Goal: Task Accomplishment & Management: Manage account settings

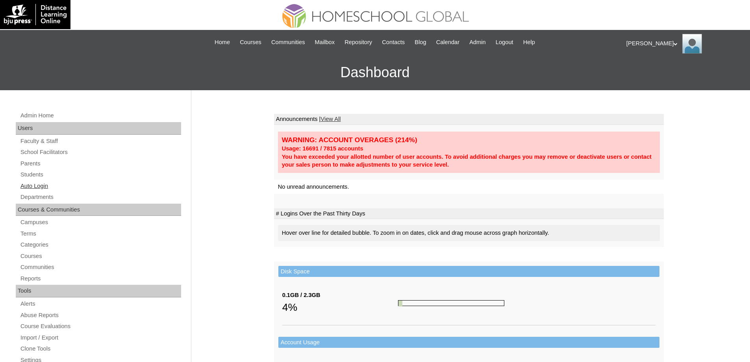
drag, startPoint x: 54, startPoint y: 180, endPoint x: 55, endPoint y: 184, distance: 4.4
click at [54, 180] on div "Admin Home Users Faculty & Staff School Facilitators Parents Students Auto Logi…" at bounding box center [99, 365] width 175 height 509
click at [55, 187] on link "Auto Login" at bounding box center [100, 186] width 161 height 10
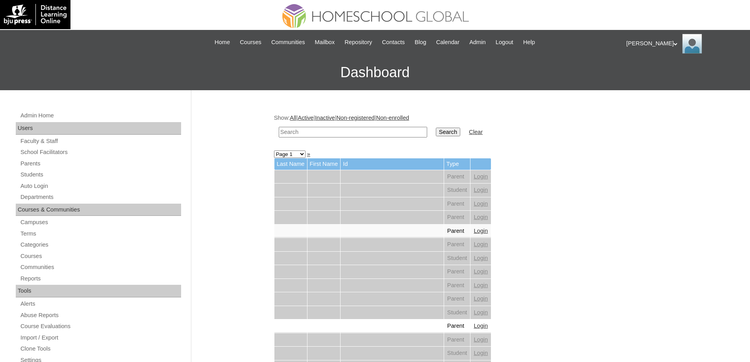
click at [382, 129] on input "text" at bounding box center [353, 132] width 148 height 11
paste input "Seven Ke"
type input "Seven Ke"
click at [454, 131] on input "Search" at bounding box center [448, 132] width 24 height 9
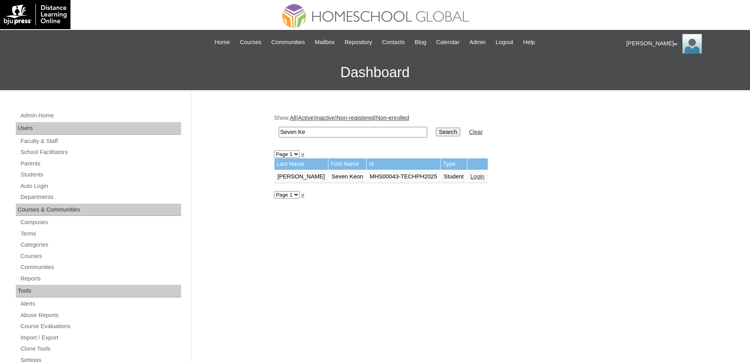
click at [472, 176] on link "Login" at bounding box center [477, 176] width 14 height 6
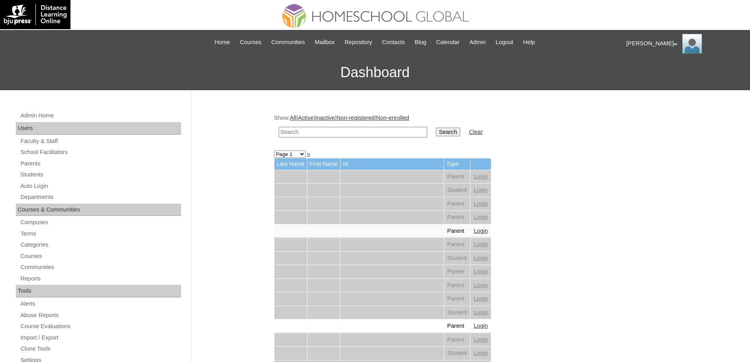
click at [358, 128] on input "text" at bounding box center [353, 132] width 148 height 11
paste input "Erianthe Cade"
type input "Erianthe Cade"
click at [452, 135] on input "Search" at bounding box center [448, 132] width 24 height 9
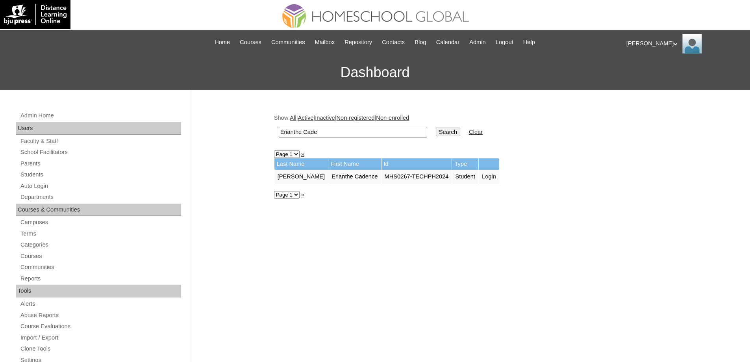
click at [482, 178] on link "Login" at bounding box center [489, 176] width 14 height 6
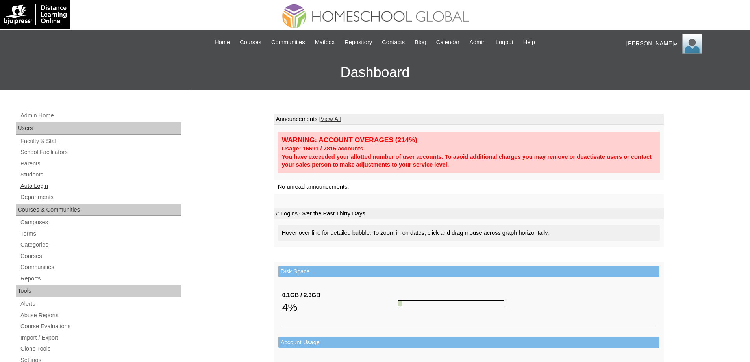
click at [74, 185] on link "Auto Login" at bounding box center [100, 186] width 161 height 10
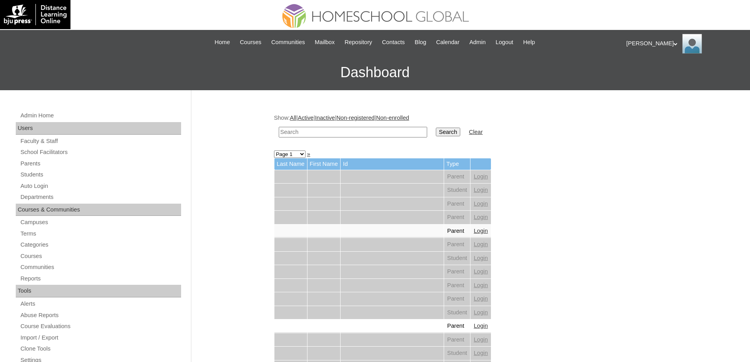
drag, startPoint x: 355, startPoint y: 132, endPoint x: 446, endPoint y: 131, distance: 90.6
click at [357, 132] on input "text" at bounding box center [353, 132] width 148 height 11
paste input "Erianthe Cade"
type input "Erianthe Cade"
click at [446, 131] on input "Search" at bounding box center [448, 132] width 24 height 9
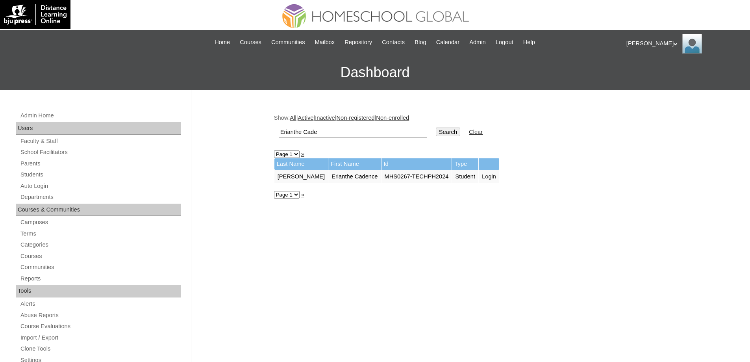
click at [482, 178] on link "Login" at bounding box center [489, 176] width 14 height 6
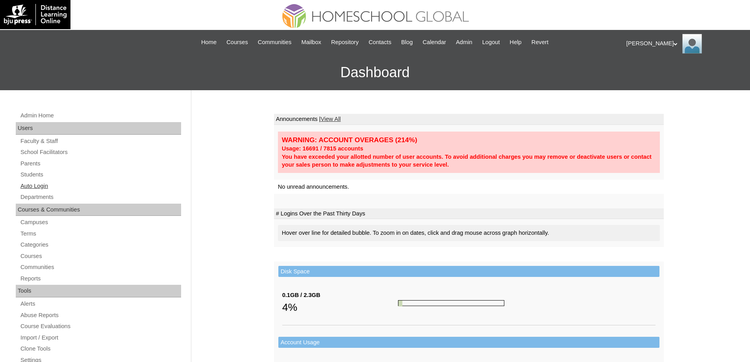
click at [69, 182] on link "Auto Login" at bounding box center [100, 186] width 161 height 10
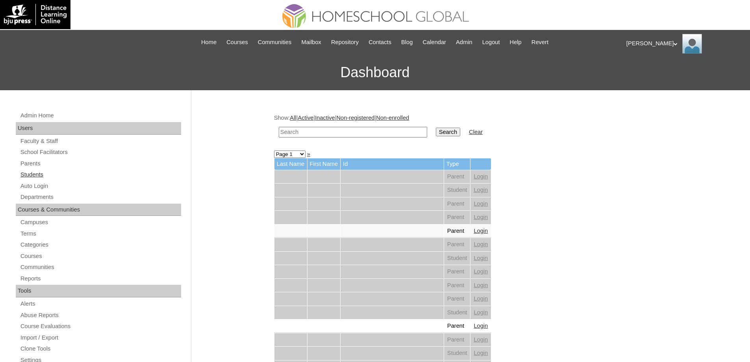
click at [48, 175] on link "Students" at bounding box center [100, 175] width 161 height 10
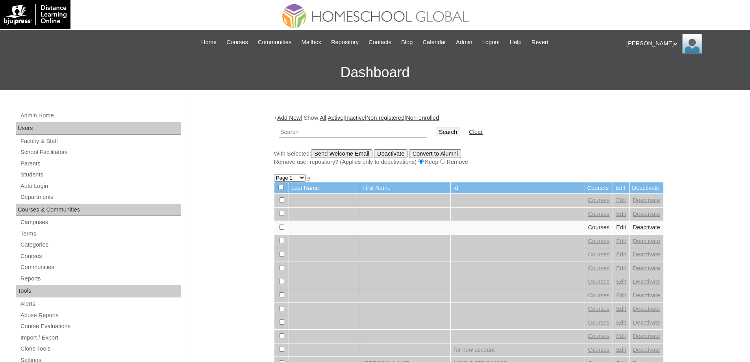
click at [370, 133] on input "text" at bounding box center [353, 132] width 148 height 11
type input "MHS009450-TECHPH2020"
click at [450, 133] on input "Search" at bounding box center [448, 132] width 24 height 9
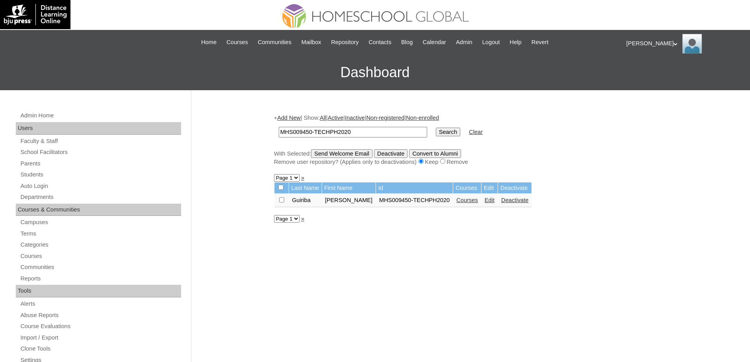
click at [465, 203] on link "Courses" at bounding box center [467, 200] width 22 height 6
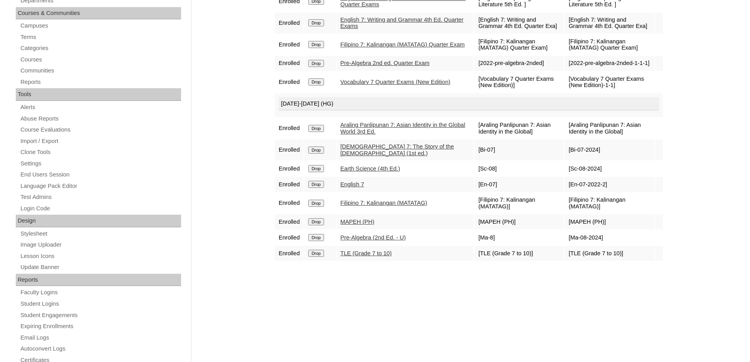
scroll to position [197, 0]
click at [653, 176] on td "[Sc-08-2024]" at bounding box center [609, 168] width 89 height 15
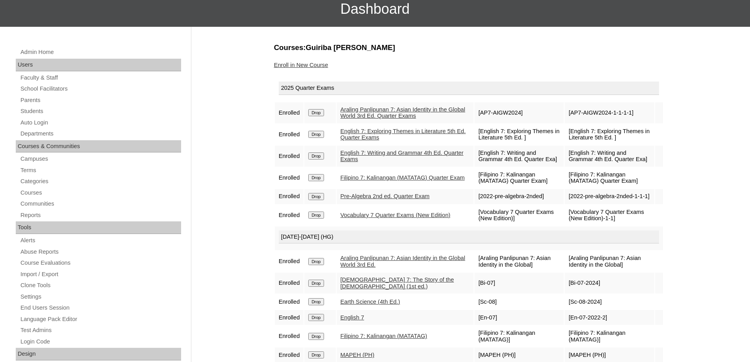
scroll to position [79, 0]
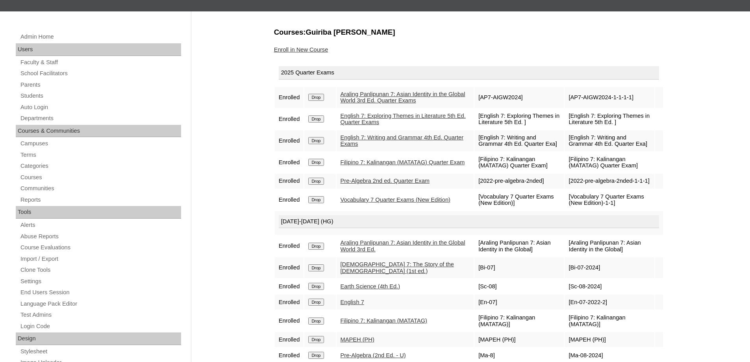
click at [320, 52] on link "Enroll in New Course" at bounding box center [301, 49] width 54 height 6
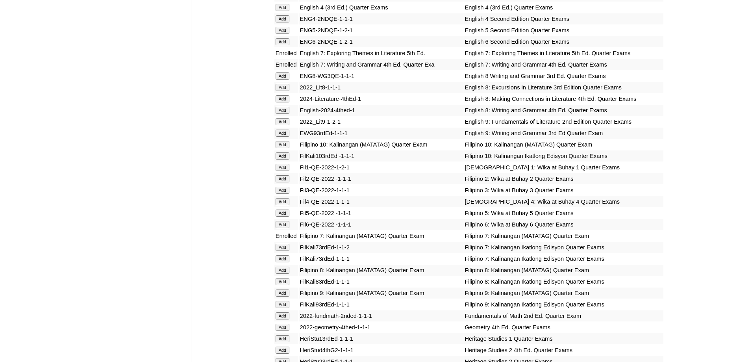
scroll to position [866, 0]
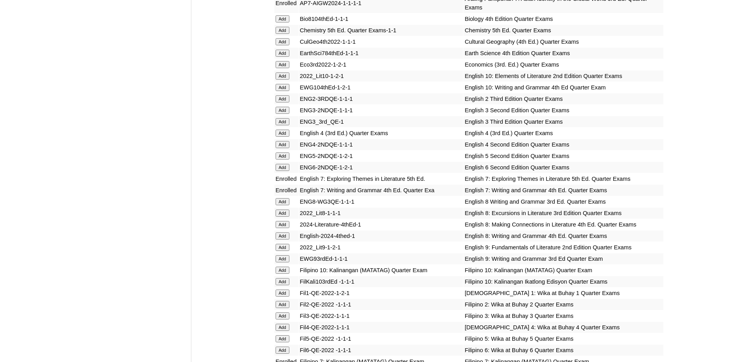
click at [280, 57] on input "Add" at bounding box center [283, 53] width 14 height 7
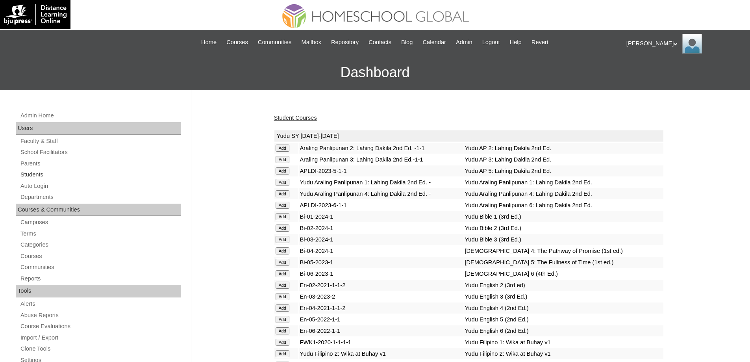
click at [52, 174] on link "Students" at bounding box center [100, 175] width 161 height 10
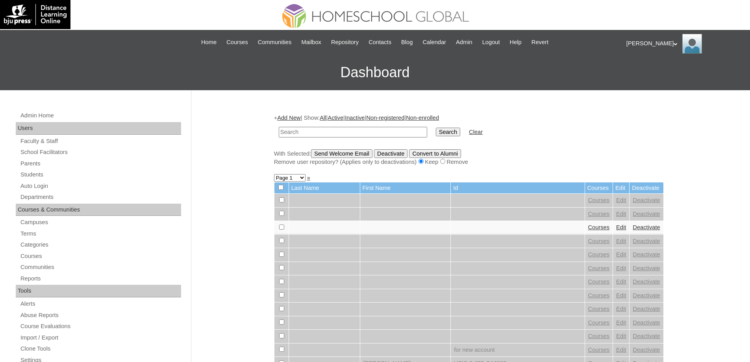
drag, startPoint x: 335, startPoint y: 129, endPoint x: 282, endPoint y: 144, distance: 54.9
click at [334, 129] on input "text" at bounding box center [353, 132] width 148 height 11
click at [56, 176] on link "Students" at bounding box center [100, 175] width 161 height 10
drag, startPoint x: 0, startPoint y: 0, endPoint x: 391, endPoint y: 133, distance: 413.3
click at [390, 133] on input "text" at bounding box center [353, 132] width 148 height 11
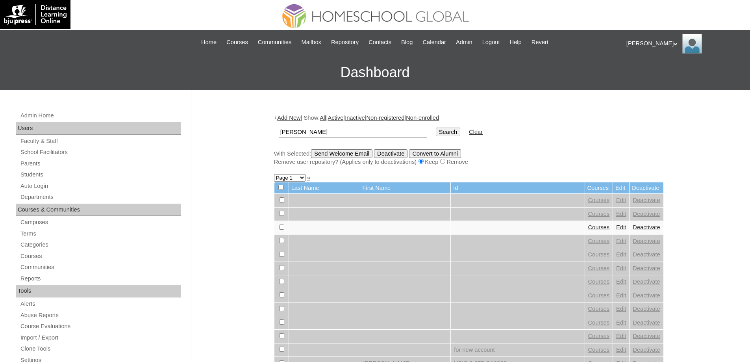
type input "[PERSON_NAME]"
click at [459, 131] on input "Search" at bounding box center [448, 132] width 24 height 9
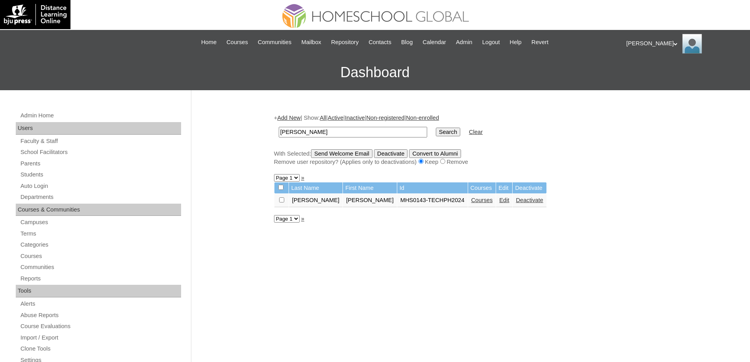
click at [471, 200] on link "Courses" at bounding box center [482, 200] width 22 height 6
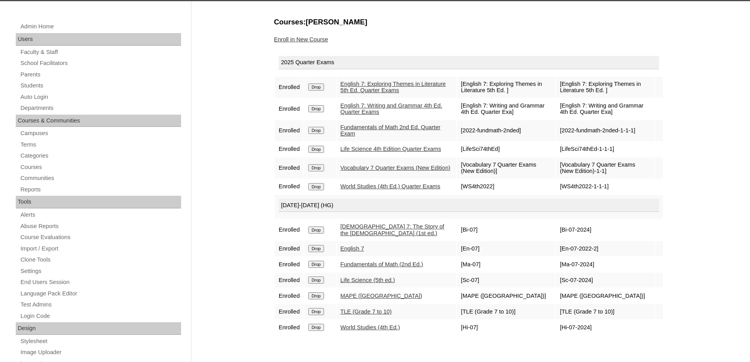
scroll to position [79, 0]
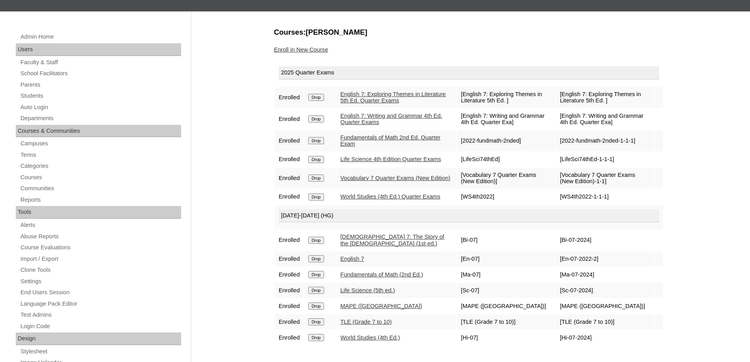
click at [691, 258] on div "Admin Home Users Faculty & Staff School Facilitators Parents Students Auto Logi…" at bounding box center [375, 282] width 750 height 543
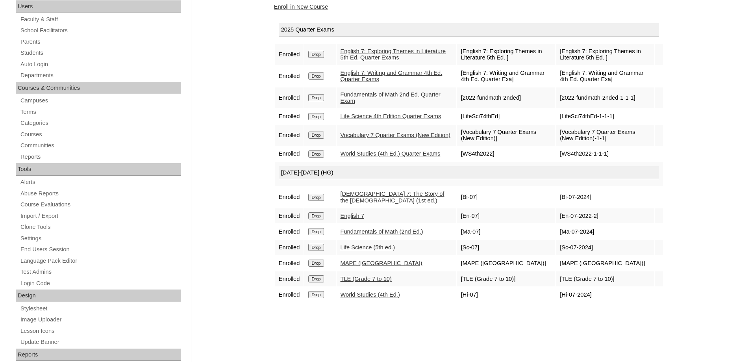
scroll to position [118, 0]
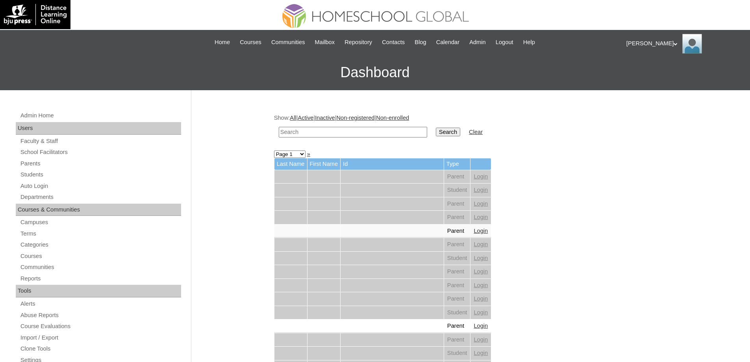
click at [343, 128] on input "text" at bounding box center [353, 132] width 148 height 11
click at [62, 183] on link "Auto Login" at bounding box center [100, 186] width 161 height 10
drag, startPoint x: 0, startPoint y: 0, endPoint x: 345, endPoint y: 131, distance: 368.8
click at [331, 132] on input "text" at bounding box center [353, 132] width 148 height 11
paste input "Erianthe Cad"
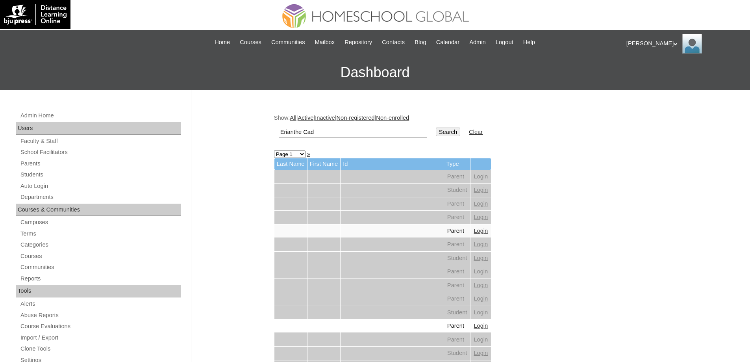
type input "Erianthe Cad"
click at [454, 129] on input "Search" at bounding box center [448, 132] width 24 height 9
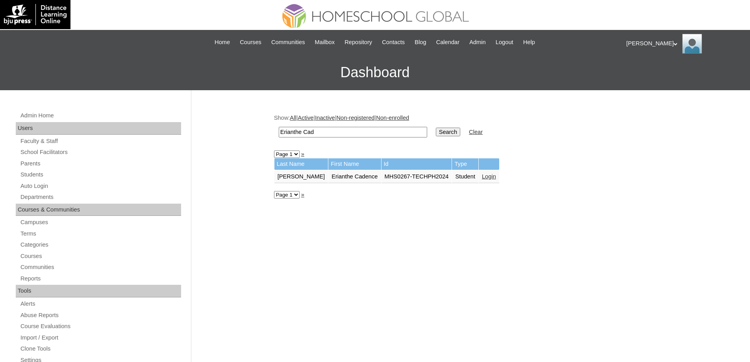
click at [482, 178] on link "Login" at bounding box center [489, 176] width 14 height 6
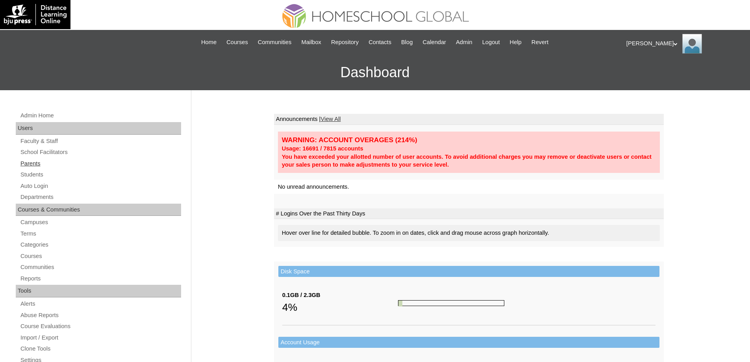
click at [81, 165] on link "Parents" at bounding box center [100, 164] width 161 height 10
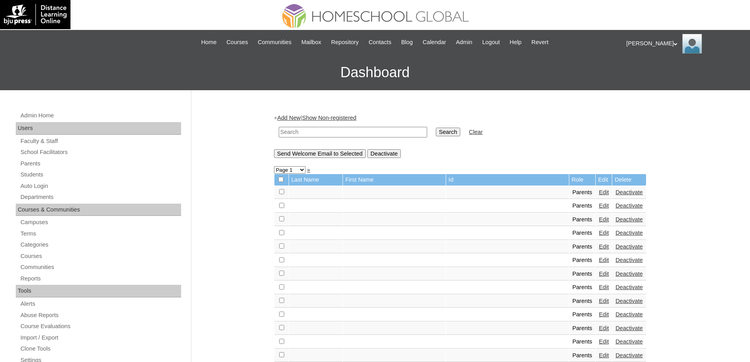
drag, startPoint x: 354, startPoint y: 133, endPoint x: 376, endPoint y: 134, distance: 22.1
click at [354, 133] on input "text" at bounding box center [353, 132] width 148 height 11
paste input "MHP00258-TECHPH2022"
type input "MHP00258-TECHPH2022"
click at [52, 164] on link "Parents" at bounding box center [100, 164] width 161 height 10
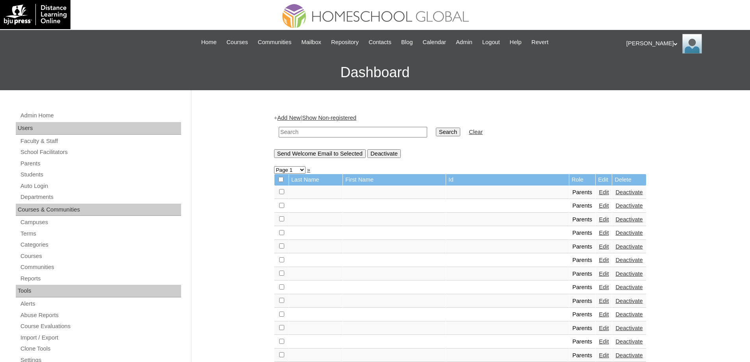
drag, startPoint x: 0, startPoint y: 0, endPoint x: 371, endPoint y: 133, distance: 394.5
click at [371, 133] on input "text" at bounding box center [353, 132] width 148 height 11
paste input "MHP00258-TECHPH2022"
type input "MHP00258-TECHPH2022"
click at [460, 135] on input "Search" at bounding box center [448, 132] width 24 height 9
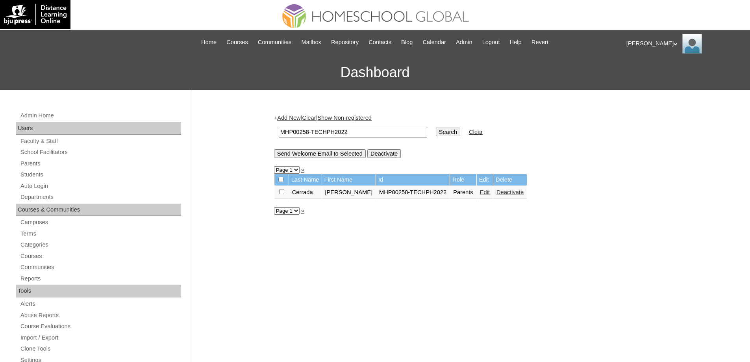
click at [482, 195] on link "Edit" at bounding box center [485, 192] width 10 height 6
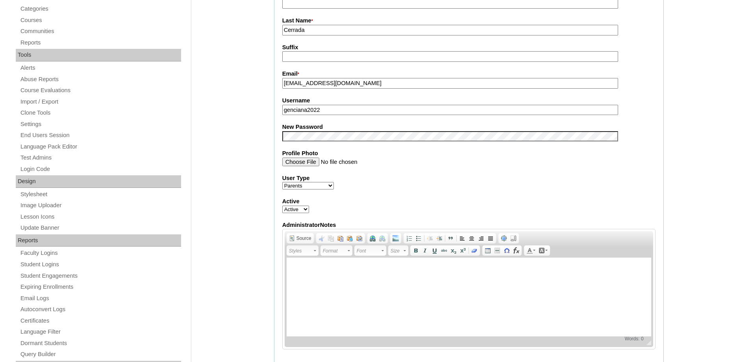
scroll to position [236, 0]
click at [312, 144] on fieldset "Account Information User Id * MHP00258-TECHPH2022 Title Ms. First Name * [PERSO…" at bounding box center [469, 129] width 390 height 471
click at [252, 204] on div "Admin Home Users Faculty & Staff School Facilitators Parents Students Auto Logi…" at bounding box center [375, 320] width 750 height 933
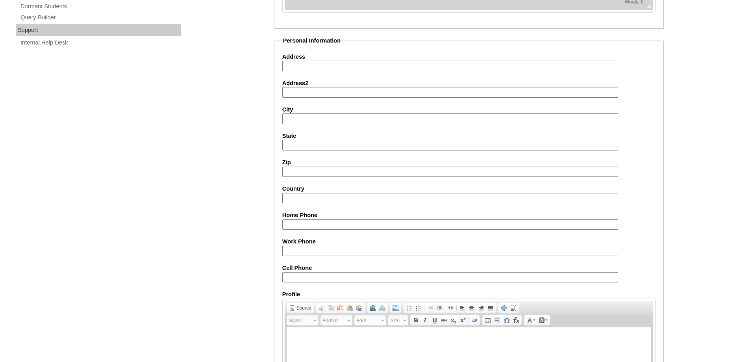
scroll to position [672, 0]
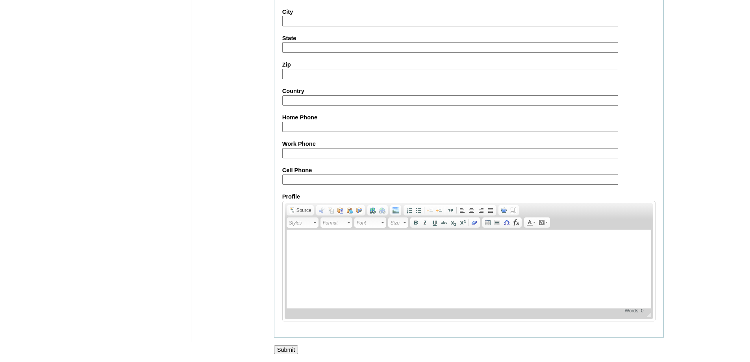
click at [285, 348] on input "Submit" at bounding box center [286, 349] width 24 height 9
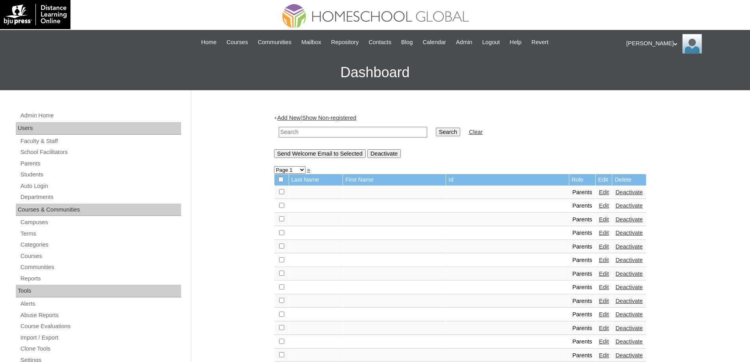
click at [320, 137] on td at bounding box center [353, 132] width 156 height 19
drag, startPoint x: 342, startPoint y: 136, endPoint x: 386, endPoint y: 137, distance: 43.3
click at [342, 136] on input "text" at bounding box center [353, 132] width 148 height 11
paste input "MHS0226-TECHPH2023"
type input "MHS0226-TECHPH2023"
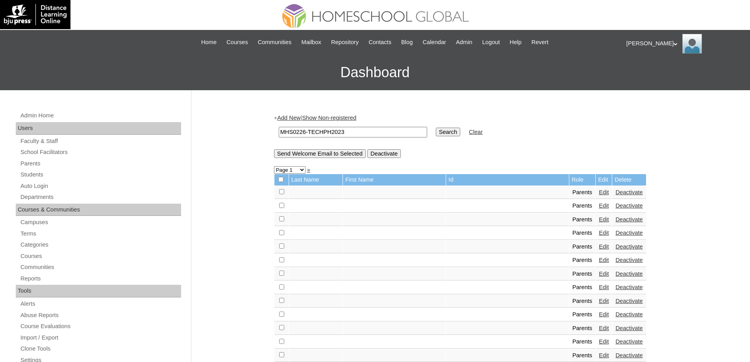
click at [444, 138] on td "Search" at bounding box center [448, 132] width 32 height 19
click at [447, 133] on input "Search" at bounding box center [448, 132] width 24 height 9
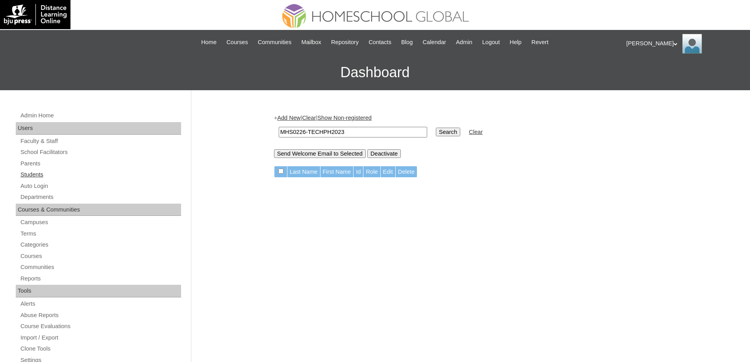
click at [79, 172] on link "Students" at bounding box center [100, 175] width 161 height 10
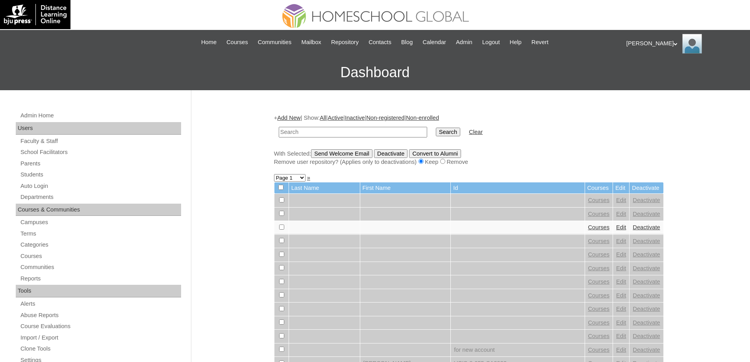
drag, startPoint x: 0, startPoint y: 0, endPoint x: 415, endPoint y: 137, distance: 437.2
click at [370, 133] on input "text" at bounding box center [353, 132] width 148 height 11
type input "MHS0226-TECHPH2023"
click at [450, 136] on input "Search" at bounding box center [448, 132] width 24 height 9
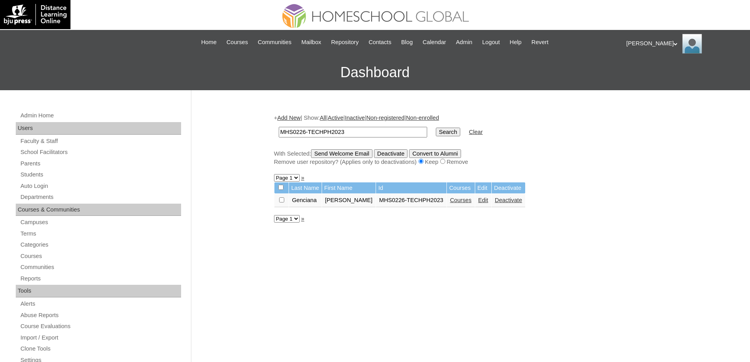
click at [460, 203] on link "Courses" at bounding box center [461, 200] width 22 height 6
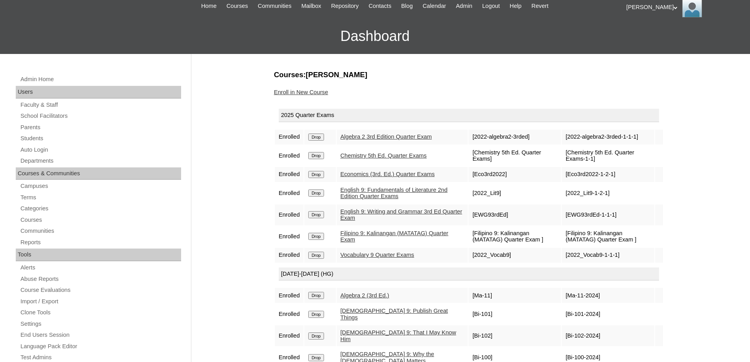
scroll to position [39, 0]
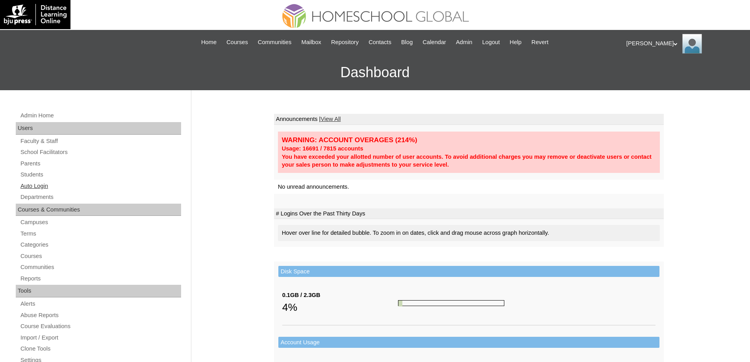
click at [50, 182] on link "Auto Login" at bounding box center [100, 186] width 161 height 10
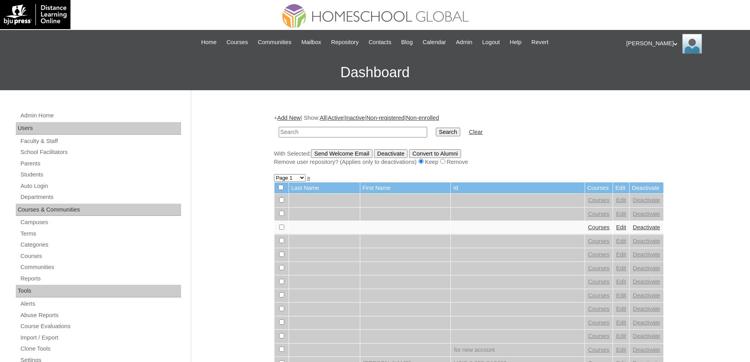
drag, startPoint x: 334, startPoint y: 132, endPoint x: 354, endPoint y: 132, distance: 19.7
click at [337, 132] on input "text" at bounding box center [353, 132] width 148 height 11
type input "[PERSON_NAME]"
click at [454, 130] on input "Search" at bounding box center [448, 132] width 24 height 9
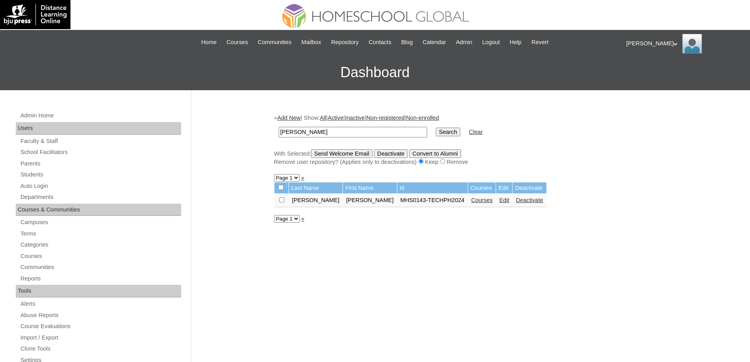
click at [471, 203] on link "Courses" at bounding box center [482, 200] width 22 height 6
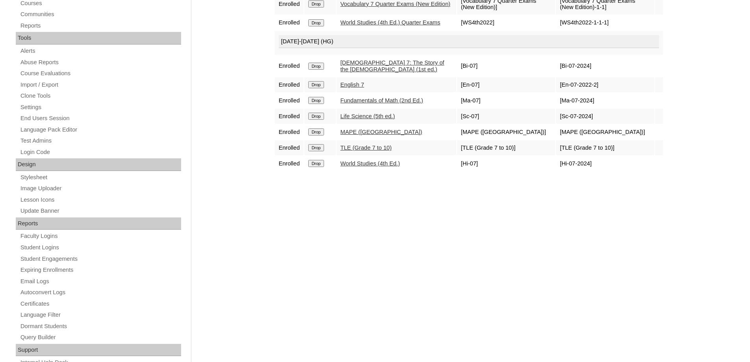
scroll to position [276, 0]
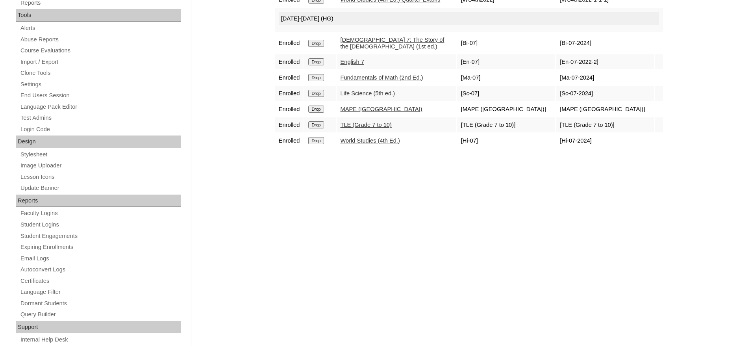
click at [322, 128] on input "Drop" at bounding box center [315, 124] width 15 height 7
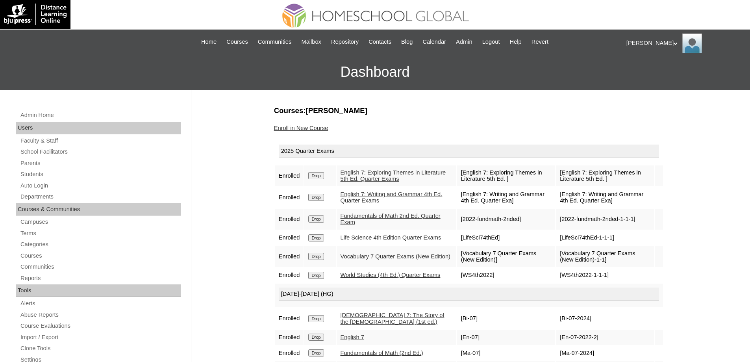
scroll to position [197, 0]
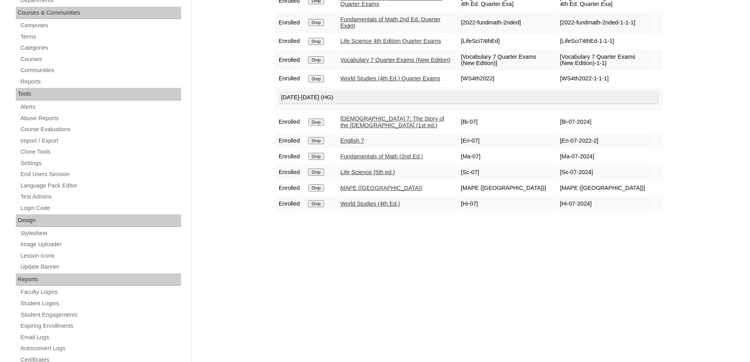
click at [331, 180] on td "Drop" at bounding box center [319, 172] width 31 height 15
click at [324, 176] on input "Drop" at bounding box center [315, 171] width 15 height 7
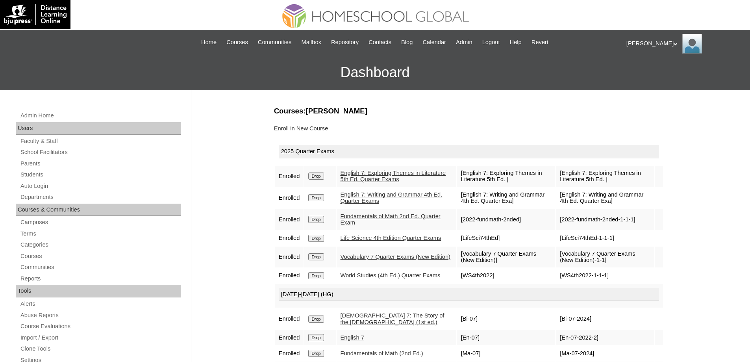
click at [324, 127] on link "Enroll in New Course" at bounding box center [301, 128] width 54 height 6
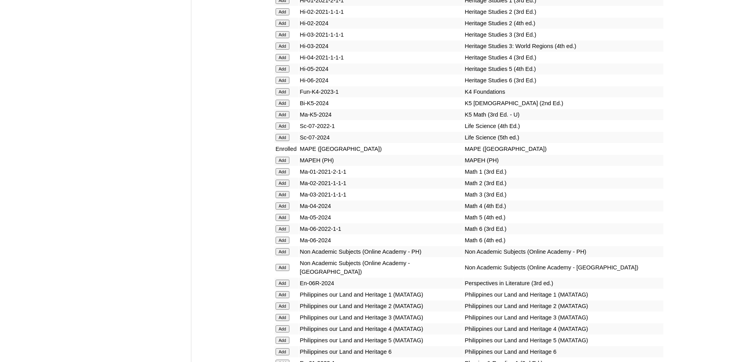
scroll to position [2834, 0]
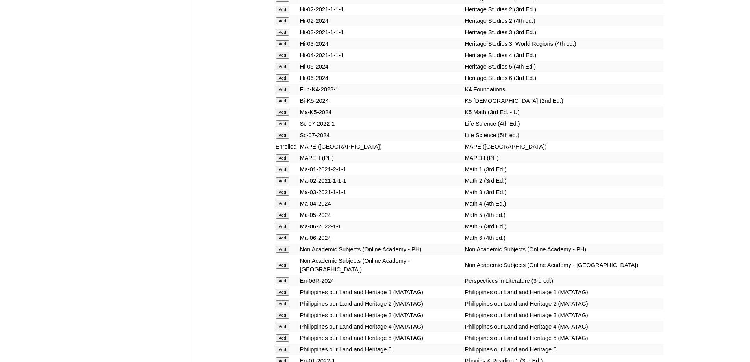
click at [287, 127] on input "Add" at bounding box center [283, 123] width 14 height 7
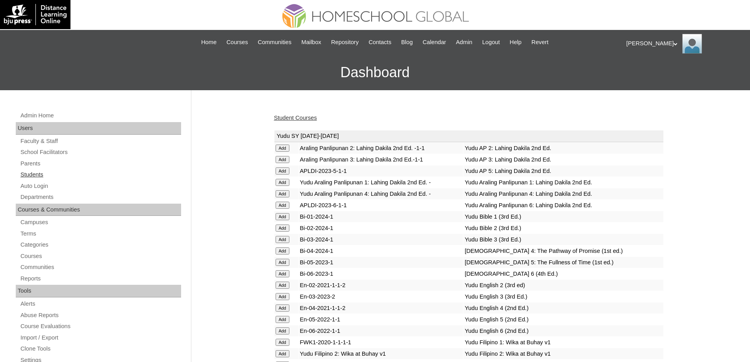
click at [69, 174] on link "Students" at bounding box center [100, 175] width 161 height 10
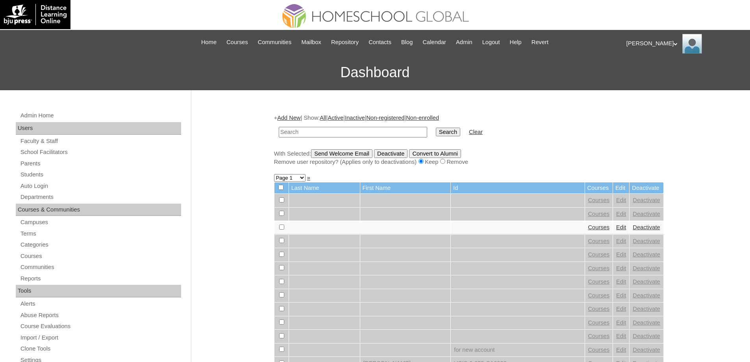
click at [347, 130] on input "text" at bounding box center [353, 132] width 148 height 11
type input "SHANNON DEBO"
click at [458, 132] on input "Search" at bounding box center [448, 132] width 24 height 9
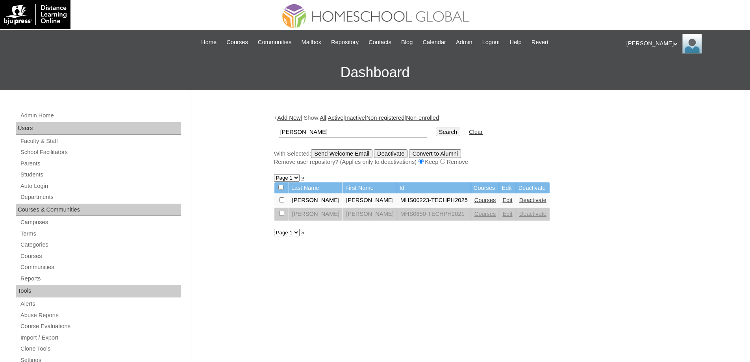
click at [479, 202] on link "Courses" at bounding box center [485, 200] width 22 height 6
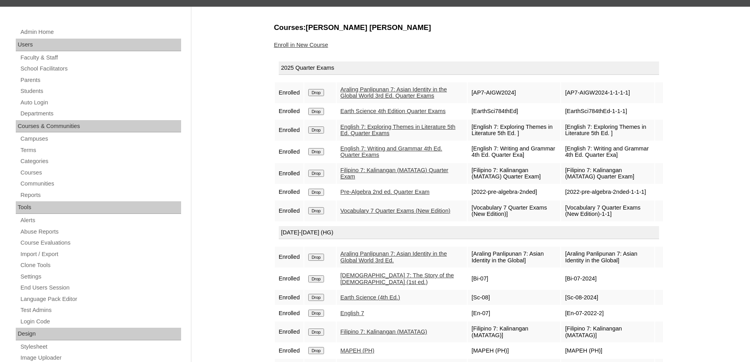
scroll to position [197, 0]
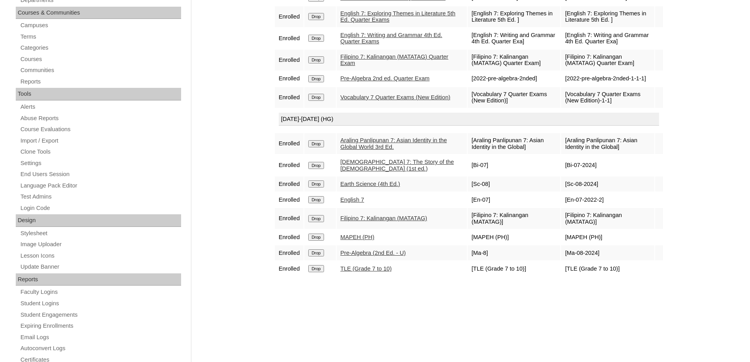
click at [211, 176] on div "Admin Home Users Faculty & Staff School Facilitators Parents Students Auto Logi…" at bounding box center [375, 164] width 750 height 543
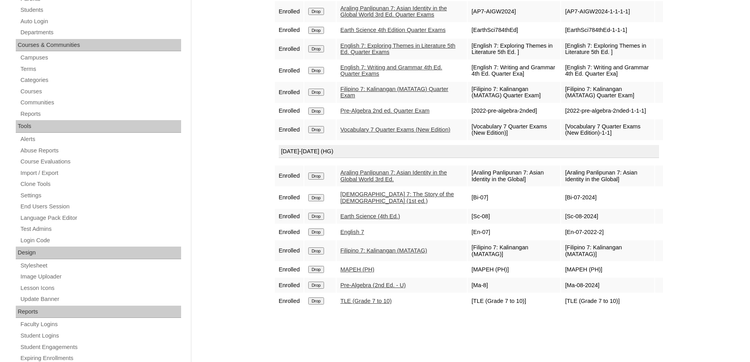
scroll to position [39, 0]
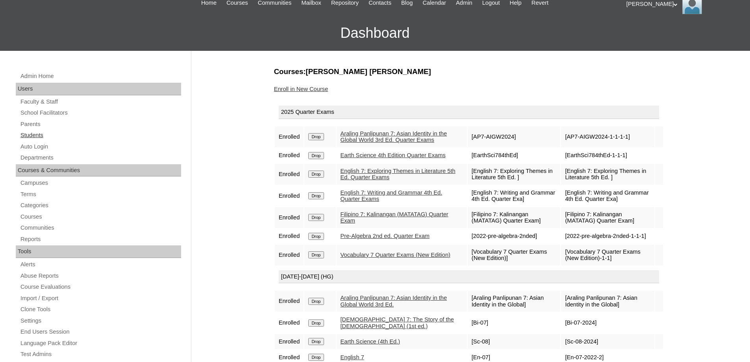
click at [49, 135] on link "Students" at bounding box center [100, 135] width 161 height 10
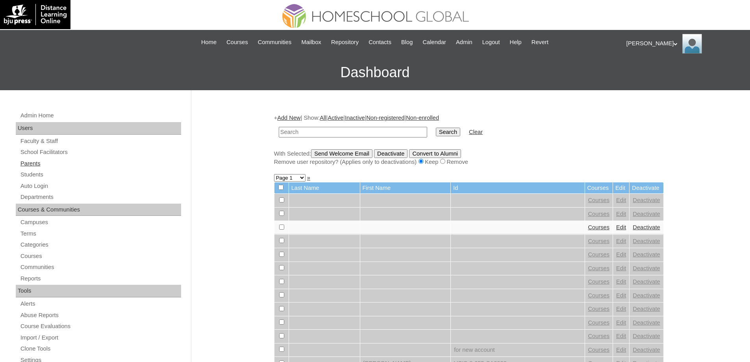
click at [58, 161] on link "Parents" at bounding box center [100, 164] width 161 height 10
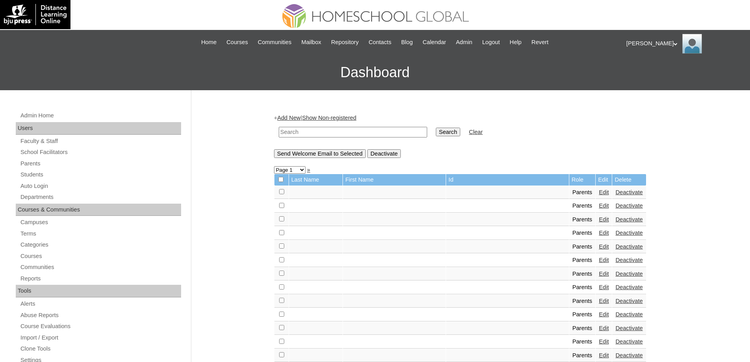
click at [343, 132] on input "text" at bounding box center [353, 132] width 148 height 11
click at [427, 128] on input "MHP00258-TECHPH2022" at bounding box center [353, 132] width 148 height 11
type input "MHP00258-TECHPH2022"
click at [441, 131] on input "Search" at bounding box center [448, 132] width 24 height 9
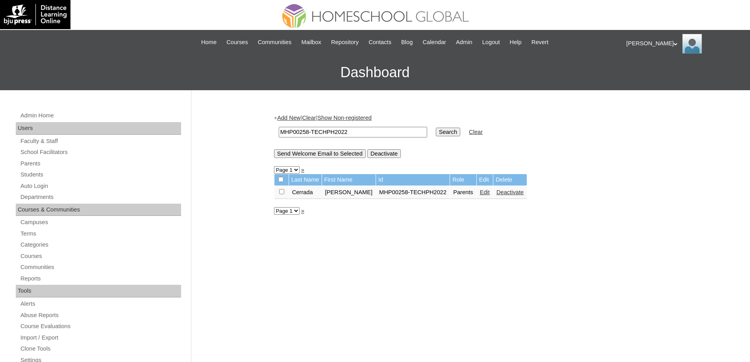
click at [480, 195] on link "Edit" at bounding box center [485, 192] width 10 height 6
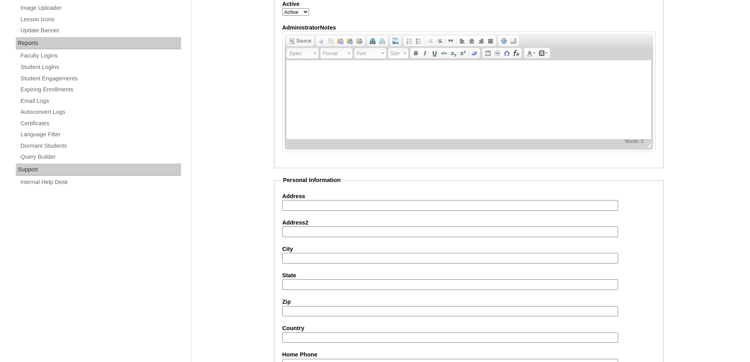
scroll to position [672, 0]
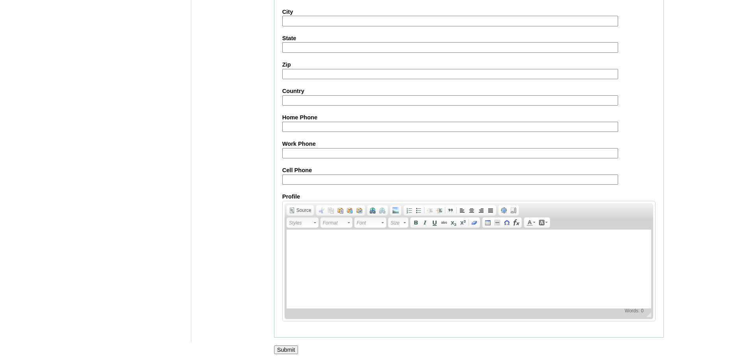
click at [292, 347] on input "Submit" at bounding box center [286, 349] width 24 height 9
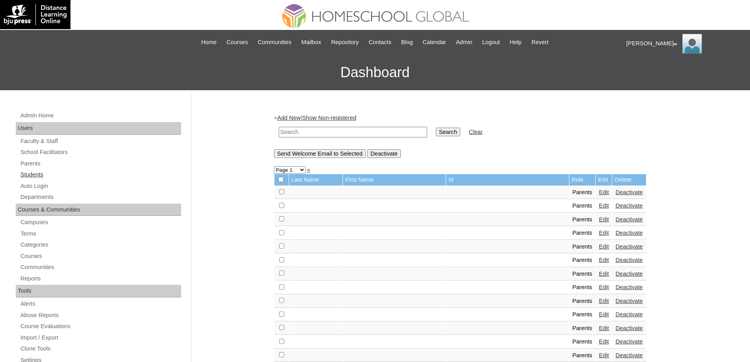
click at [77, 174] on link "Students" at bounding box center [100, 175] width 161 height 10
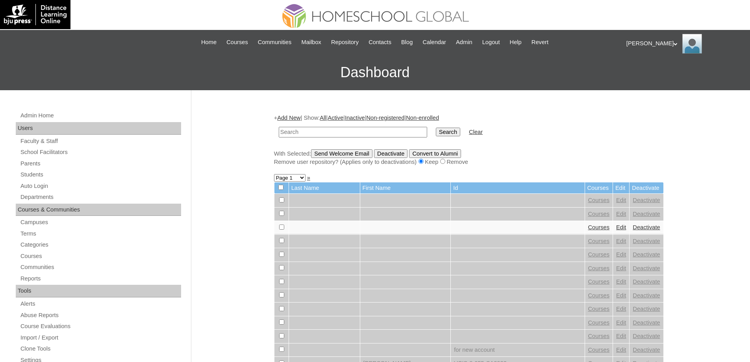
click at [356, 133] on input "text" at bounding box center [353, 132] width 148 height 11
type input "MHS0227-TECHPH2023"
click at [450, 133] on input "Search" at bounding box center [448, 132] width 24 height 9
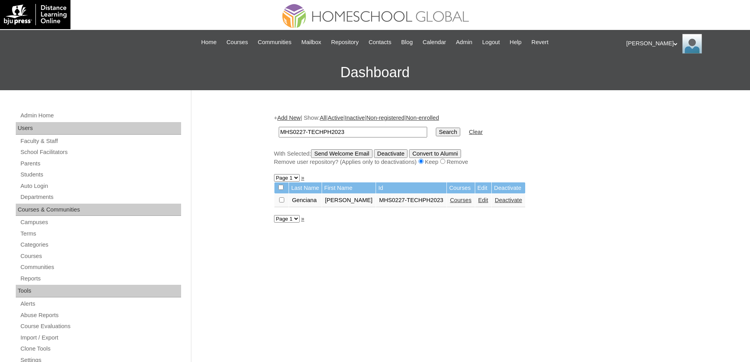
click at [488, 202] on link "Edit" at bounding box center [483, 200] width 10 height 6
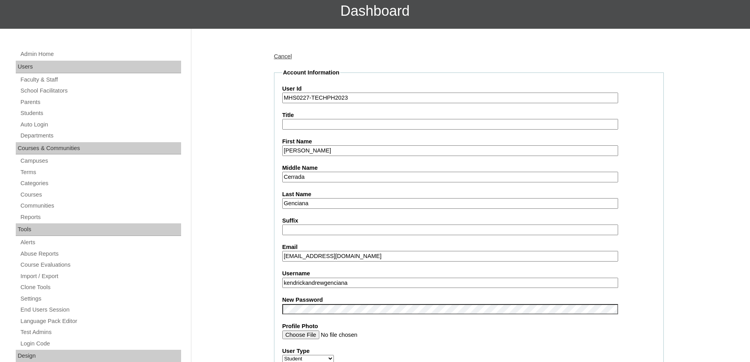
scroll to position [236, 0]
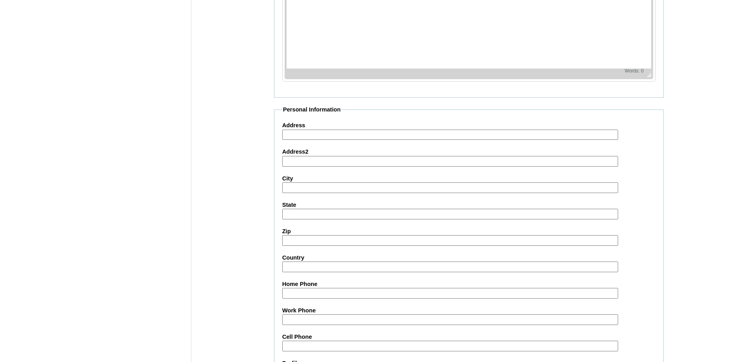
scroll to position [838, 0]
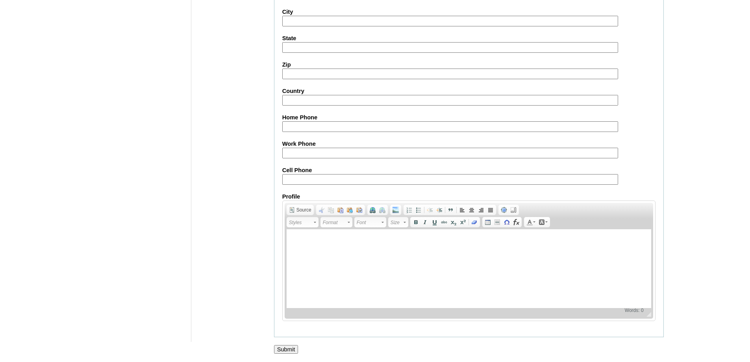
click at [292, 350] on input "Submit" at bounding box center [286, 349] width 24 height 9
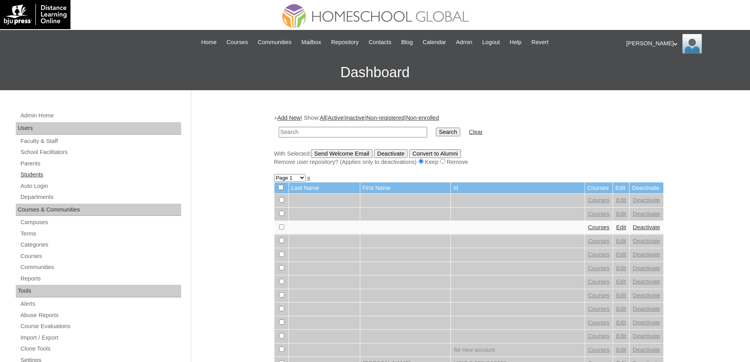
click at [64, 174] on link "Students" at bounding box center [100, 175] width 161 height 10
click at [361, 131] on input "text" at bounding box center [353, 132] width 148 height 11
type input "MHS0227-TECHPH2023"
click at [443, 131] on input "Search" at bounding box center [448, 132] width 24 height 9
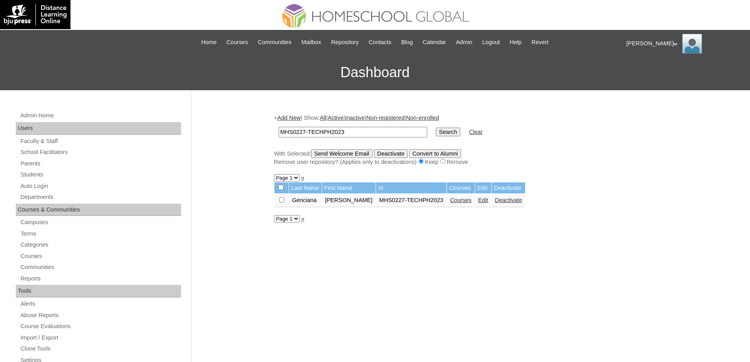
click at [470, 200] on link "Courses" at bounding box center [461, 200] width 22 height 6
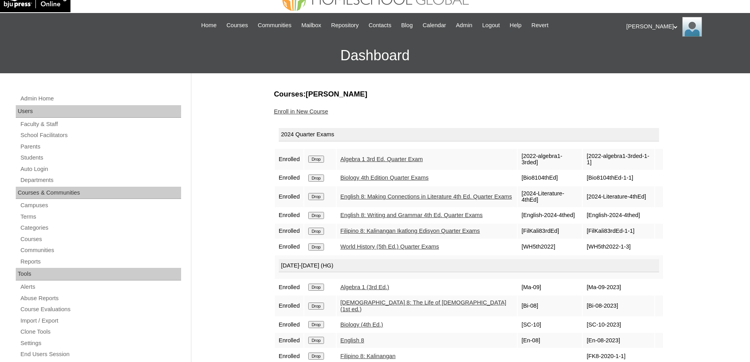
scroll to position [79, 0]
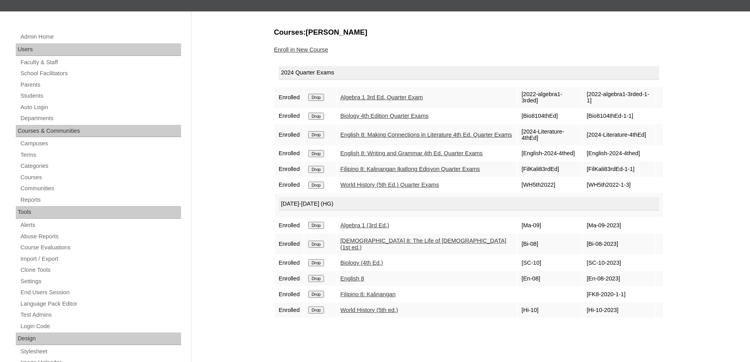
click at [320, 102] on td "Drop" at bounding box center [319, 97] width 31 height 21
click at [320, 100] on input "Drop" at bounding box center [315, 97] width 15 height 7
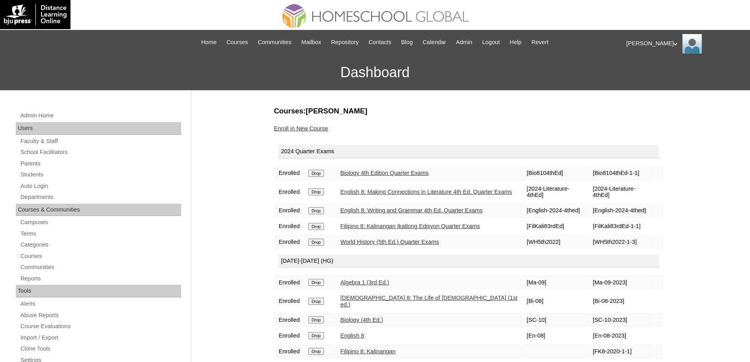
click at [313, 178] on td "Drop" at bounding box center [319, 173] width 31 height 15
click at [316, 174] on input "Drop" at bounding box center [315, 173] width 15 height 7
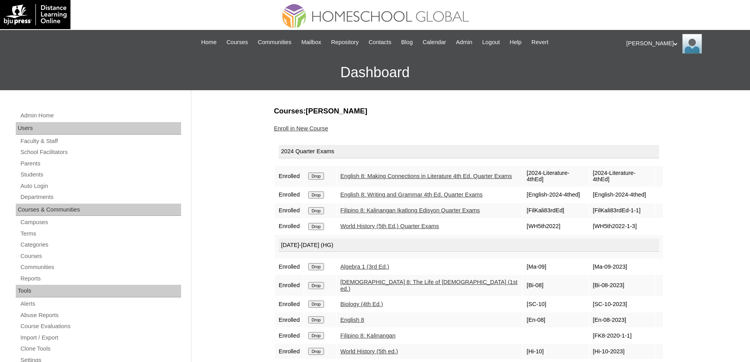
click at [323, 174] on input "Drop" at bounding box center [315, 175] width 15 height 7
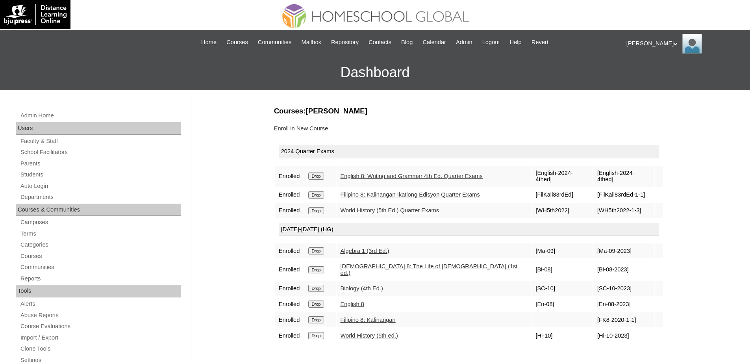
click at [324, 176] on input "Drop" at bounding box center [315, 175] width 15 height 7
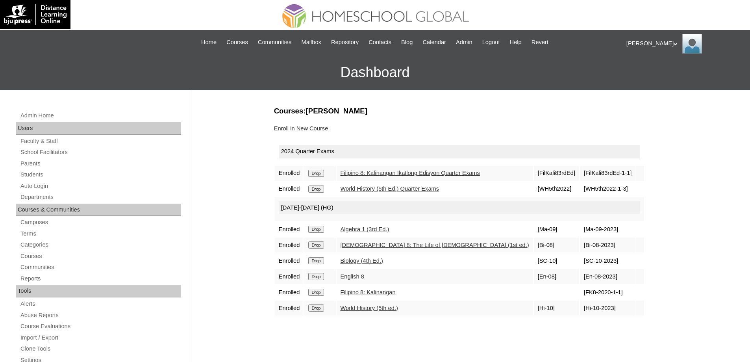
click at [324, 172] on input "Drop" at bounding box center [315, 173] width 15 height 7
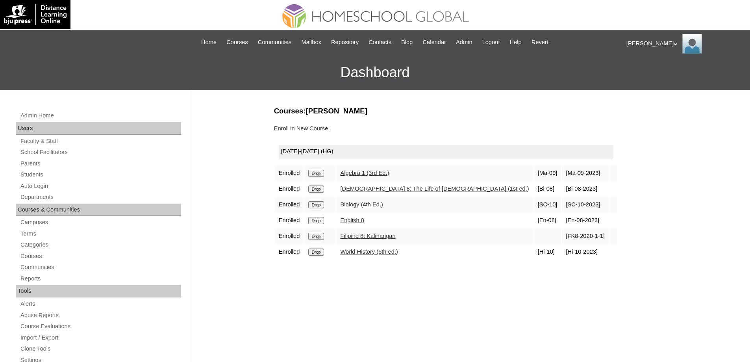
click at [315, 170] on input "Drop" at bounding box center [315, 173] width 15 height 7
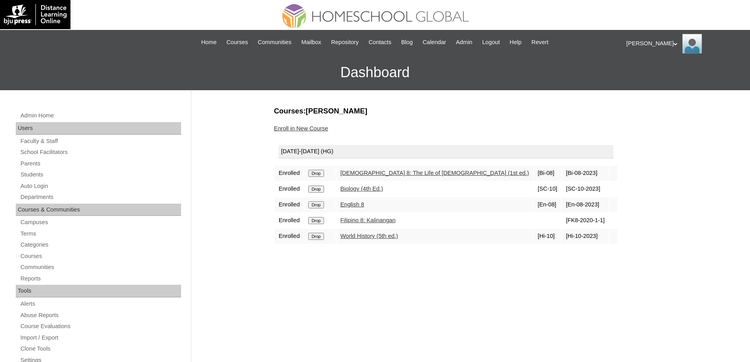
click at [320, 171] on input "Drop" at bounding box center [315, 173] width 15 height 7
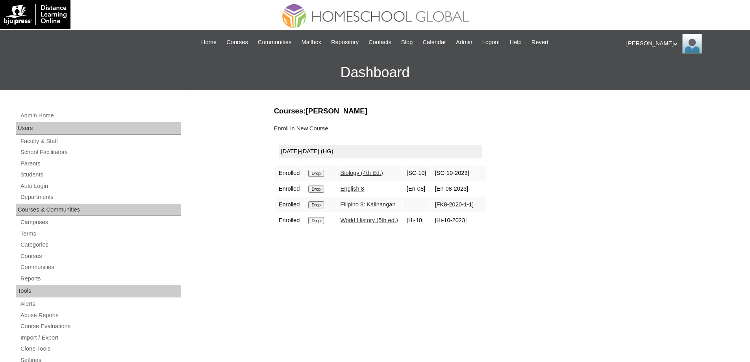
click at [324, 172] on input "Drop" at bounding box center [315, 173] width 15 height 7
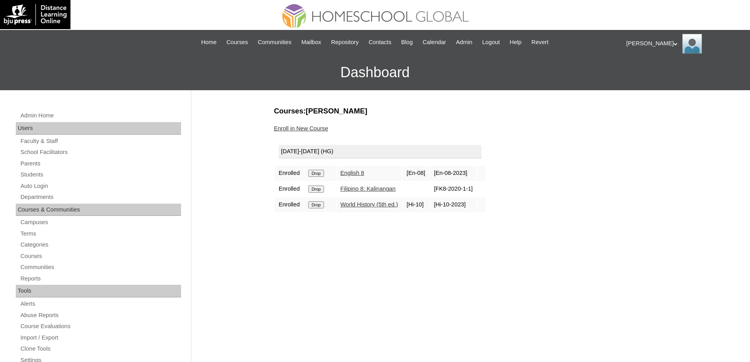
click at [322, 173] on input "Drop" at bounding box center [315, 173] width 15 height 7
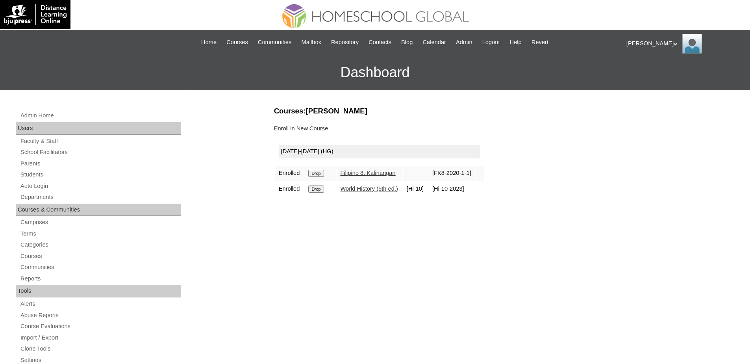
click at [317, 174] on input "Drop" at bounding box center [315, 173] width 15 height 7
click at [323, 168] on td "Drop" at bounding box center [319, 173] width 31 height 15
click at [324, 168] on td "Drop" at bounding box center [319, 173] width 31 height 15
click at [329, 172] on form "Drop" at bounding box center [319, 173] width 23 height 6
click at [323, 179] on td "Drop" at bounding box center [319, 173] width 31 height 15
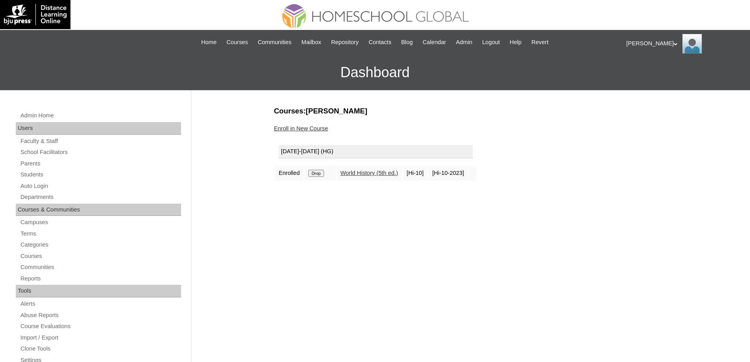
click at [323, 178] on td "Drop" at bounding box center [319, 173] width 31 height 15
click at [320, 174] on input "Drop" at bounding box center [315, 173] width 15 height 7
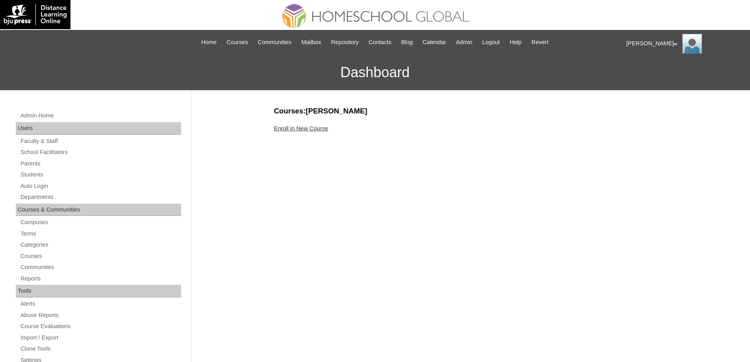
click at [314, 130] on link "Enroll in New Course" at bounding box center [301, 128] width 54 height 6
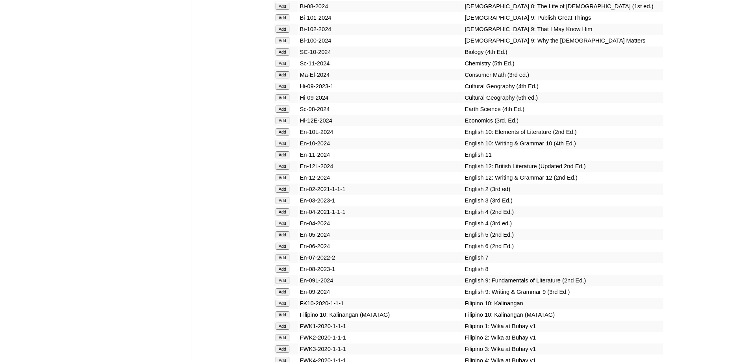
scroll to position [2244, 0]
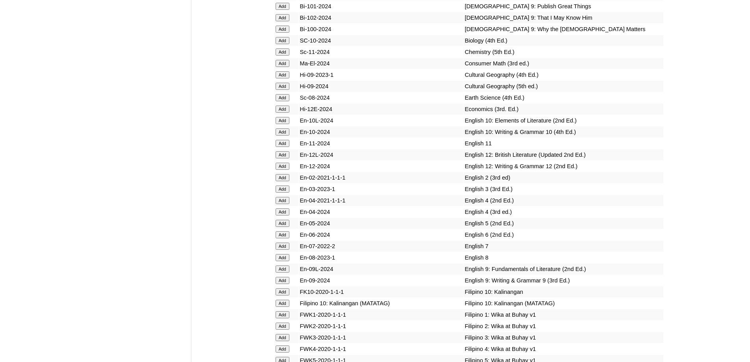
click at [290, 32] on form "Add" at bounding box center [287, 29] width 22 height 6
click at [276, 33] on input "Add" at bounding box center [283, 29] width 14 height 7
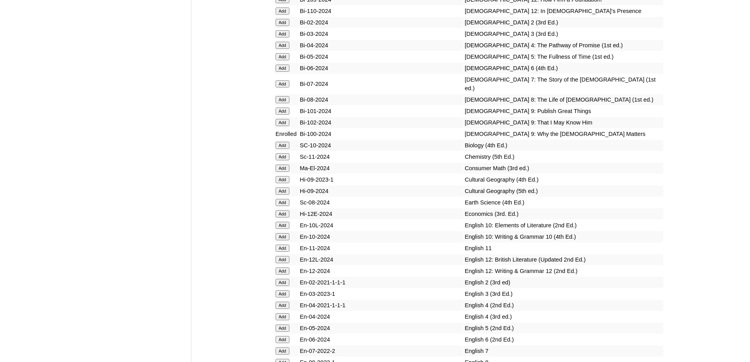
scroll to position [2164, 0]
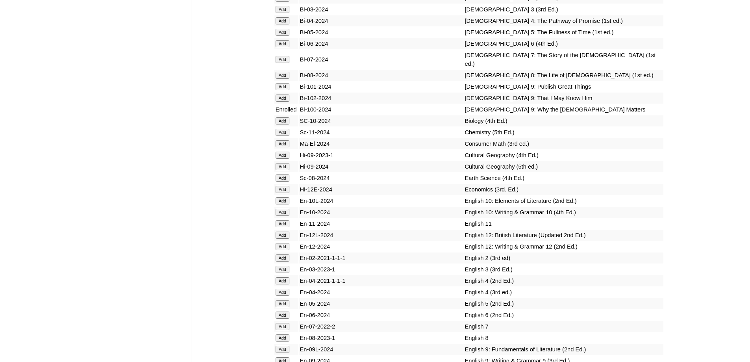
click at [285, 90] on input "Add" at bounding box center [283, 86] width 14 height 7
click at [281, 102] on input "Add" at bounding box center [283, 97] width 14 height 7
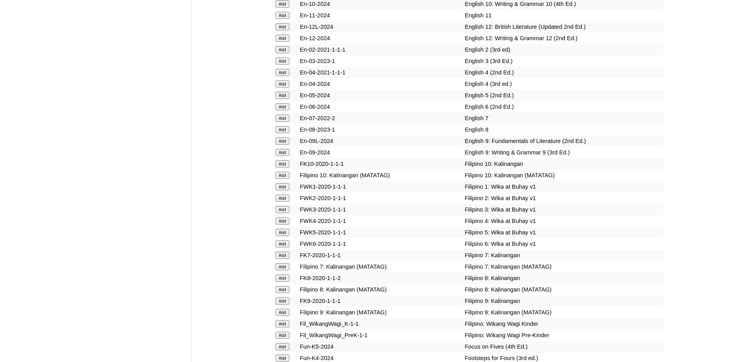
scroll to position [2311, 0]
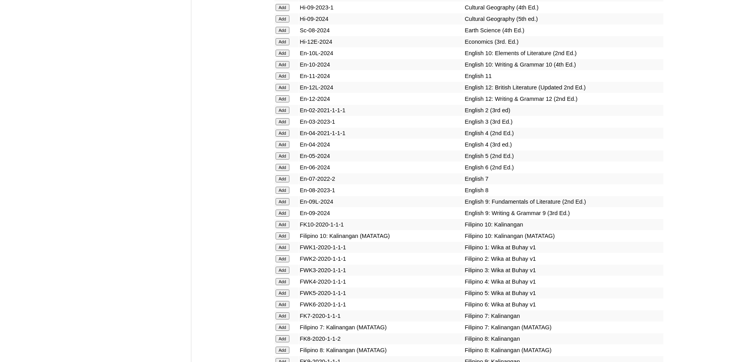
click at [282, 217] on input "Add" at bounding box center [283, 212] width 14 height 7
click at [283, 205] on input "Add" at bounding box center [283, 201] width 14 height 7
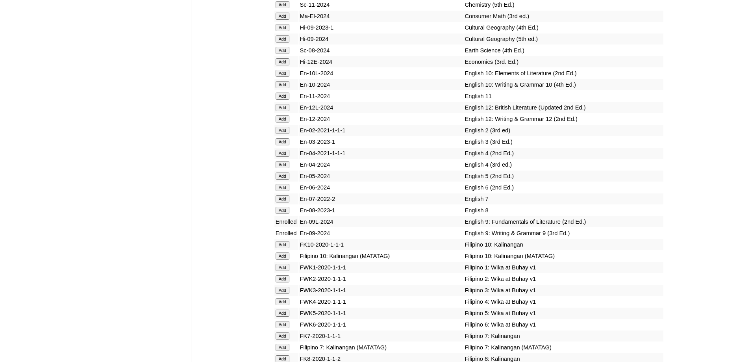
scroll to position [2260, 0]
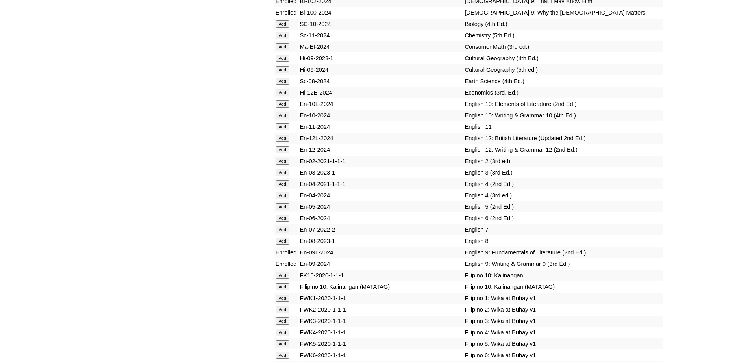
click at [286, 39] on input "Add" at bounding box center [283, 35] width 14 height 7
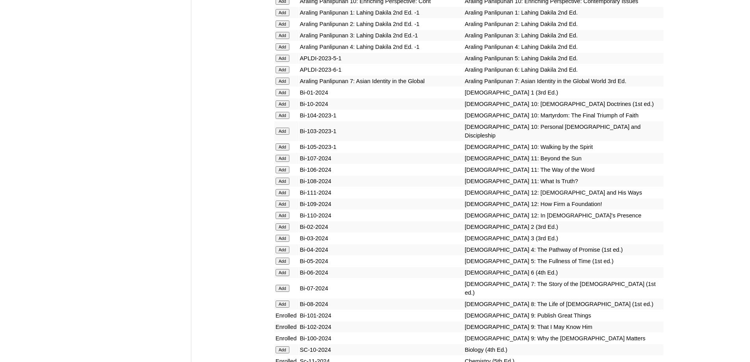
scroll to position [1918, 0]
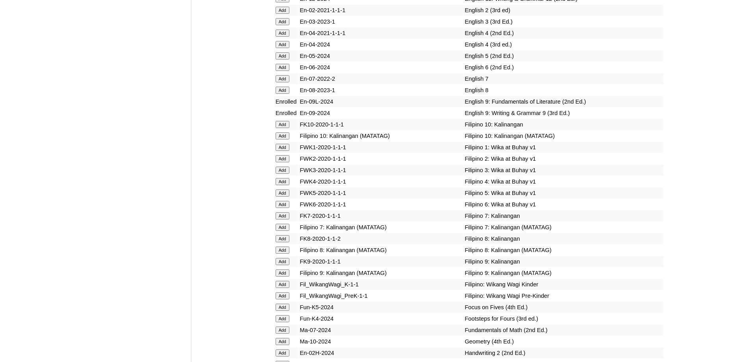
scroll to position [2626, 0]
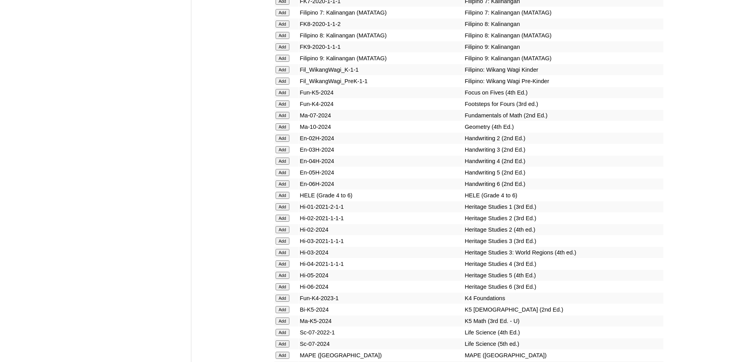
click at [281, 62] on input "Add" at bounding box center [283, 58] width 14 height 7
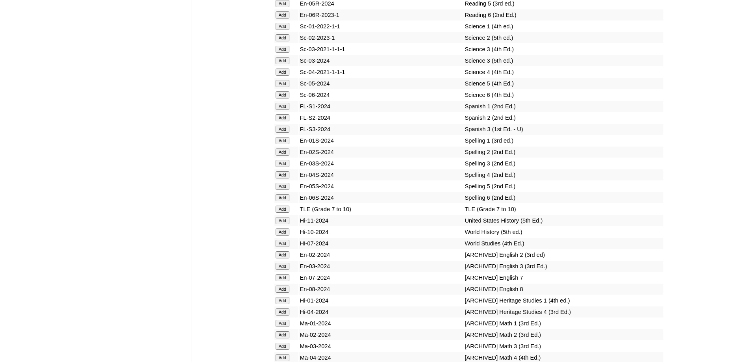
scroll to position [3290, 0]
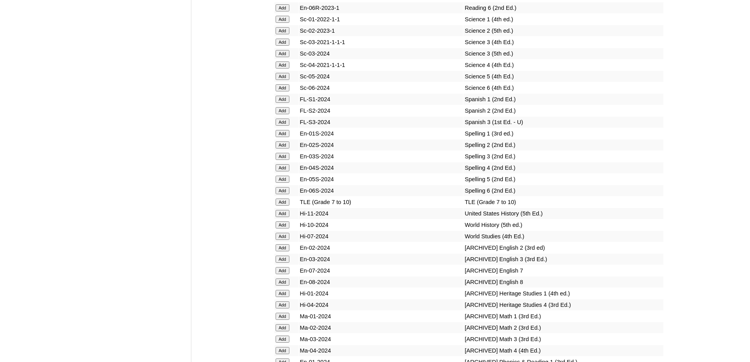
click at [283, 205] on input "Add" at bounding box center [283, 201] width 14 height 7
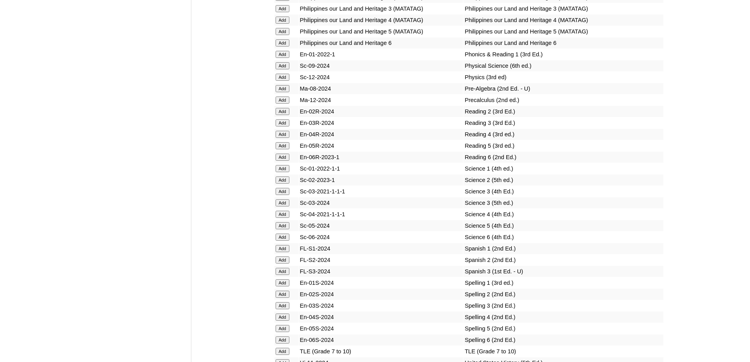
scroll to position [3132, 0]
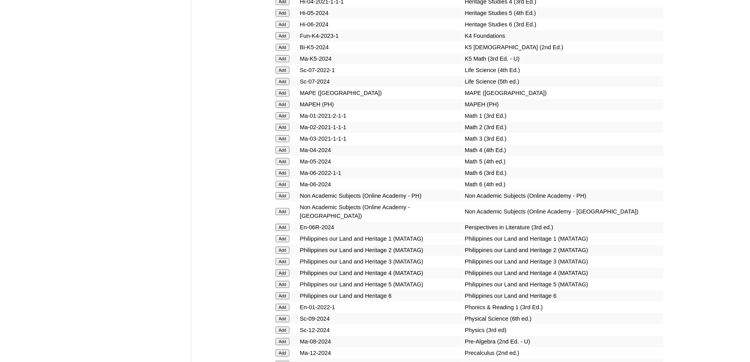
scroll to position [2933, 0]
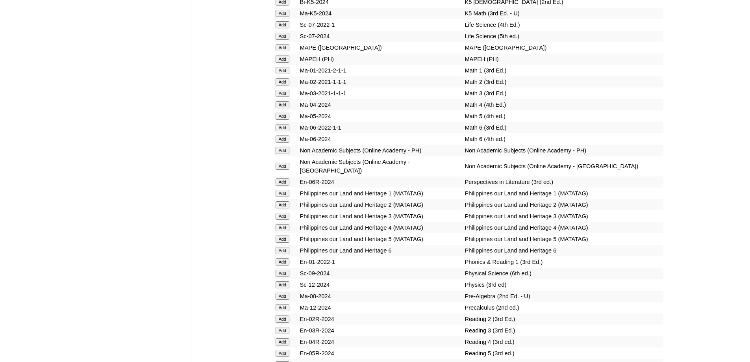
click at [285, 63] on input "Add" at bounding box center [283, 59] width 14 height 7
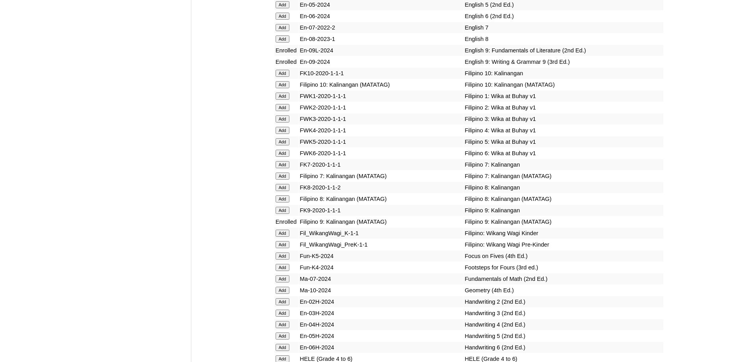
scroll to position [2333, 0]
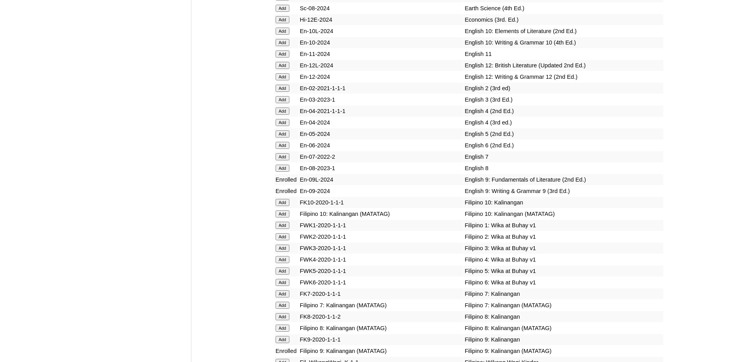
click at [283, 23] on input "Add" at bounding box center [283, 19] width 14 height 7
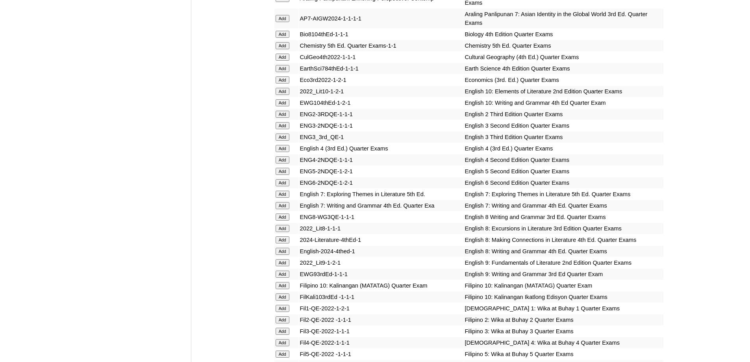
scroll to position [916, 0]
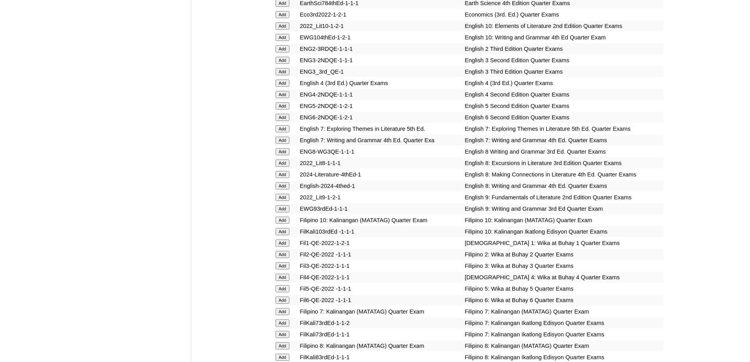
click at [292, 200] on form "Add" at bounding box center [287, 197] width 22 height 6
click at [285, 201] on input "Add" at bounding box center [283, 197] width 14 height 7
click at [283, 212] on input "Add" at bounding box center [283, 208] width 14 height 7
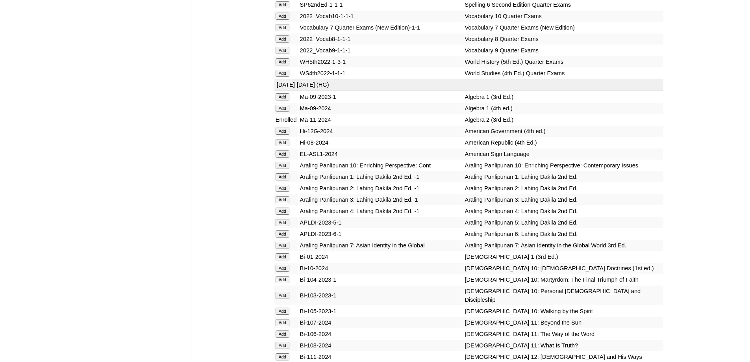
scroll to position [1782, 0]
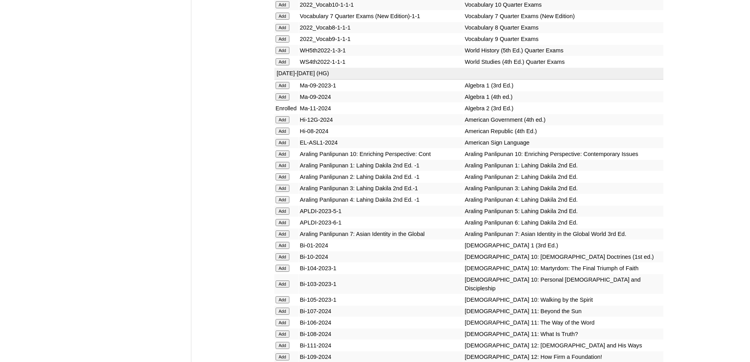
click at [285, 43] on input "Add" at bounding box center [283, 38] width 14 height 7
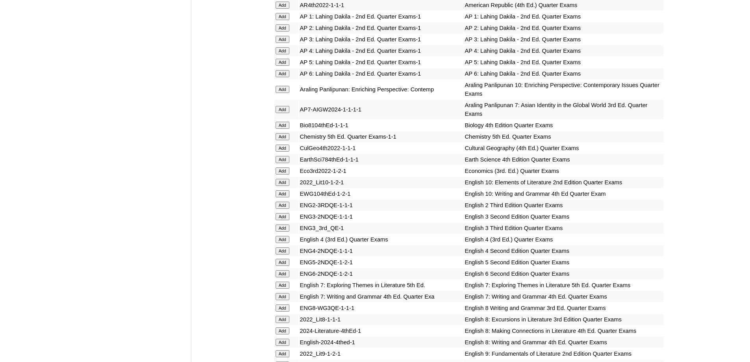
scroll to position [759, 0]
click at [284, 141] on input "Add" at bounding box center [283, 137] width 14 height 7
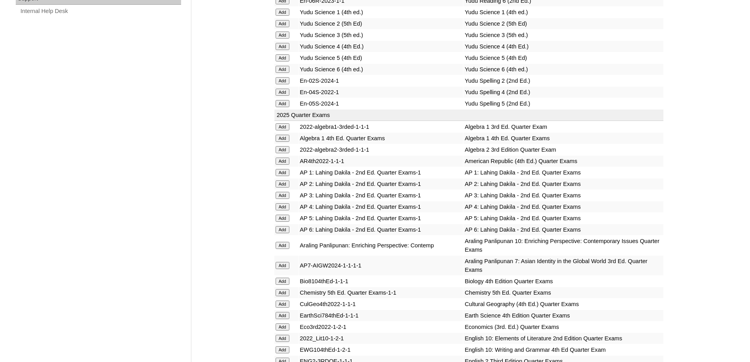
scroll to position [601, 0]
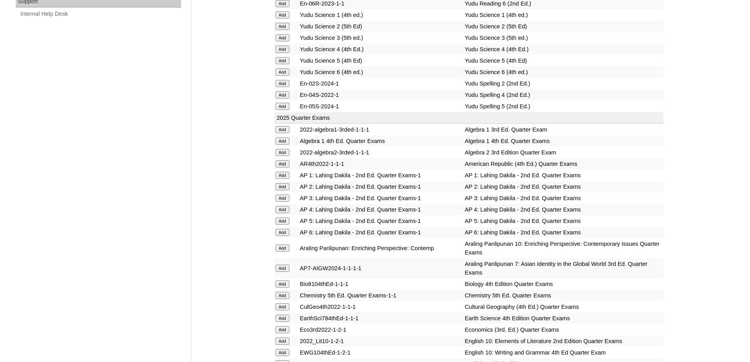
click at [283, 156] on input "Add" at bounding box center [283, 152] width 14 height 7
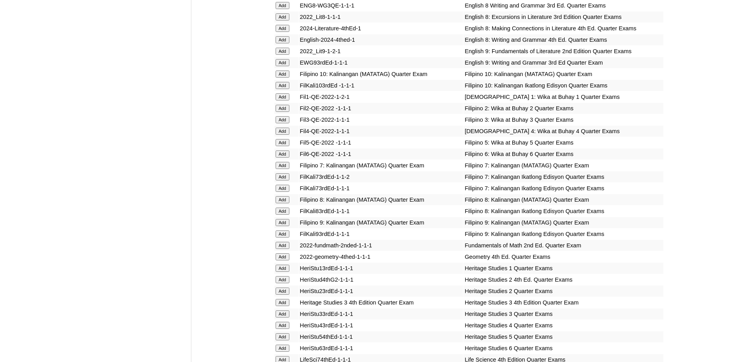
scroll to position [1074, 0]
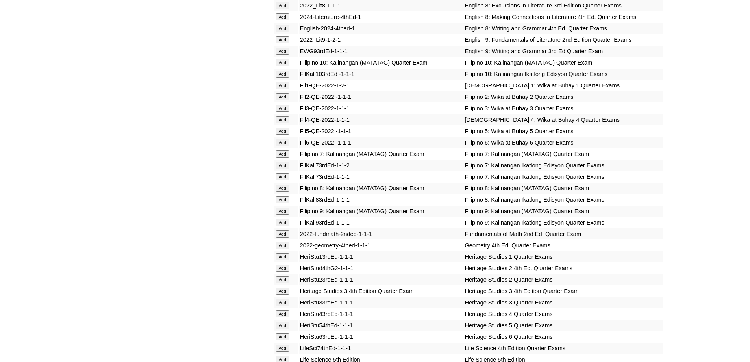
click at [289, 226] on input "Add" at bounding box center [283, 222] width 14 height 7
click at [285, 226] on input "Add" at bounding box center [283, 222] width 14 height 7
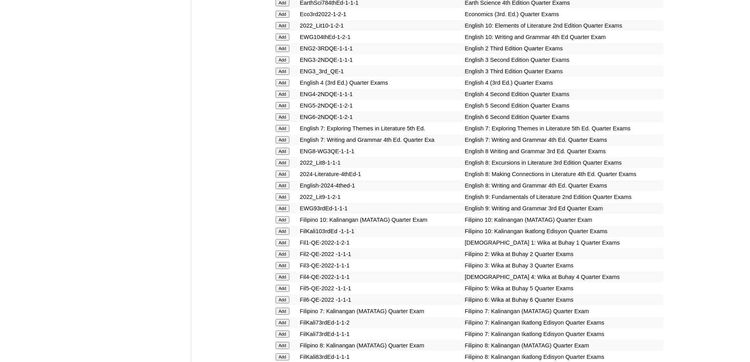
scroll to position [916, 0]
click at [281, 18] on input "Add" at bounding box center [283, 14] width 14 height 7
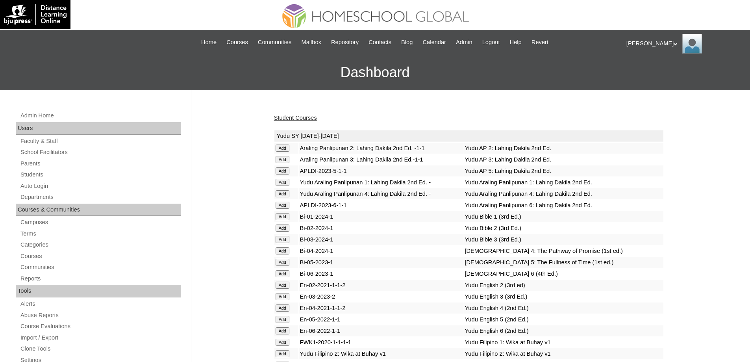
click at [310, 118] on link "Student Courses" at bounding box center [295, 118] width 43 height 6
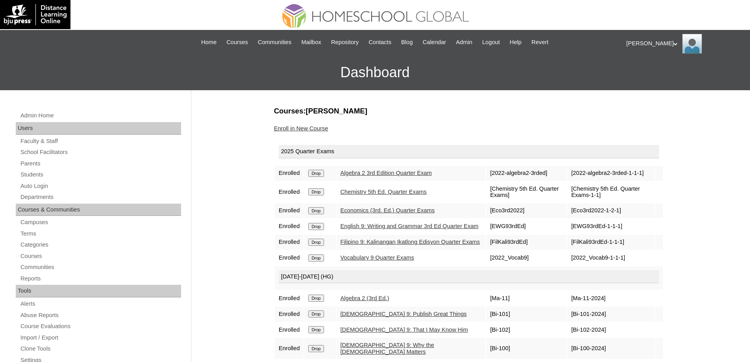
click at [322, 128] on link "Enroll in New Course" at bounding box center [301, 128] width 54 height 6
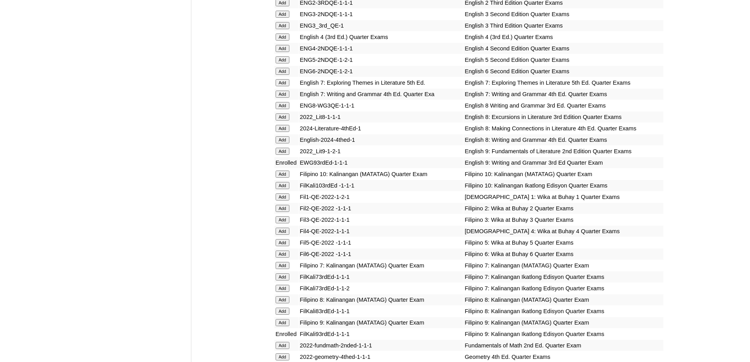
scroll to position [945, 0]
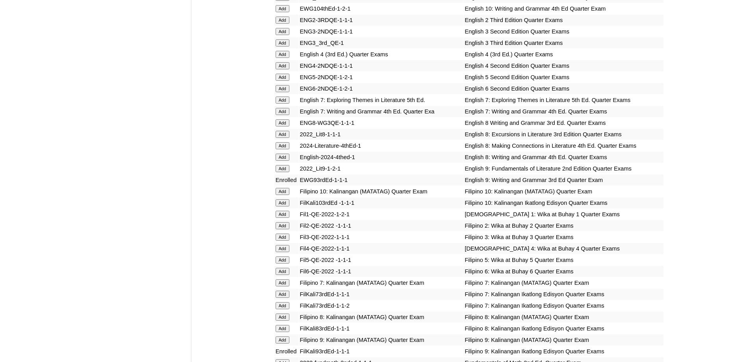
click at [285, 172] on input "Add" at bounding box center [283, 168] width 14 height 7
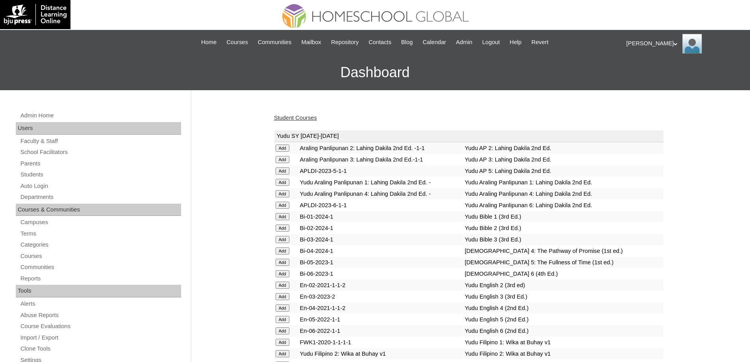
click at [301, 119] on link "Student Courses" at bounding box center [295, 118] width 43 height 6
